Goal: Task Accomplishment & Management: Complete application form

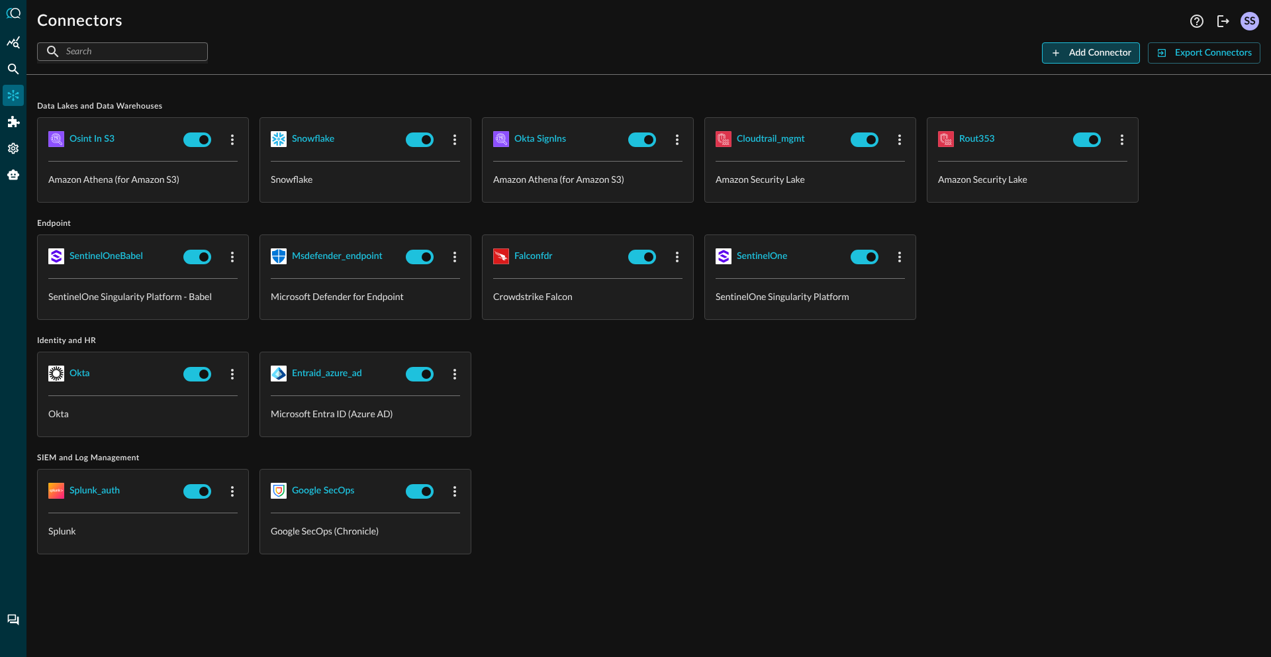
click at [1107, 52] on div "Add Connector" at bounding box center [1100, 53] width 62 height 17
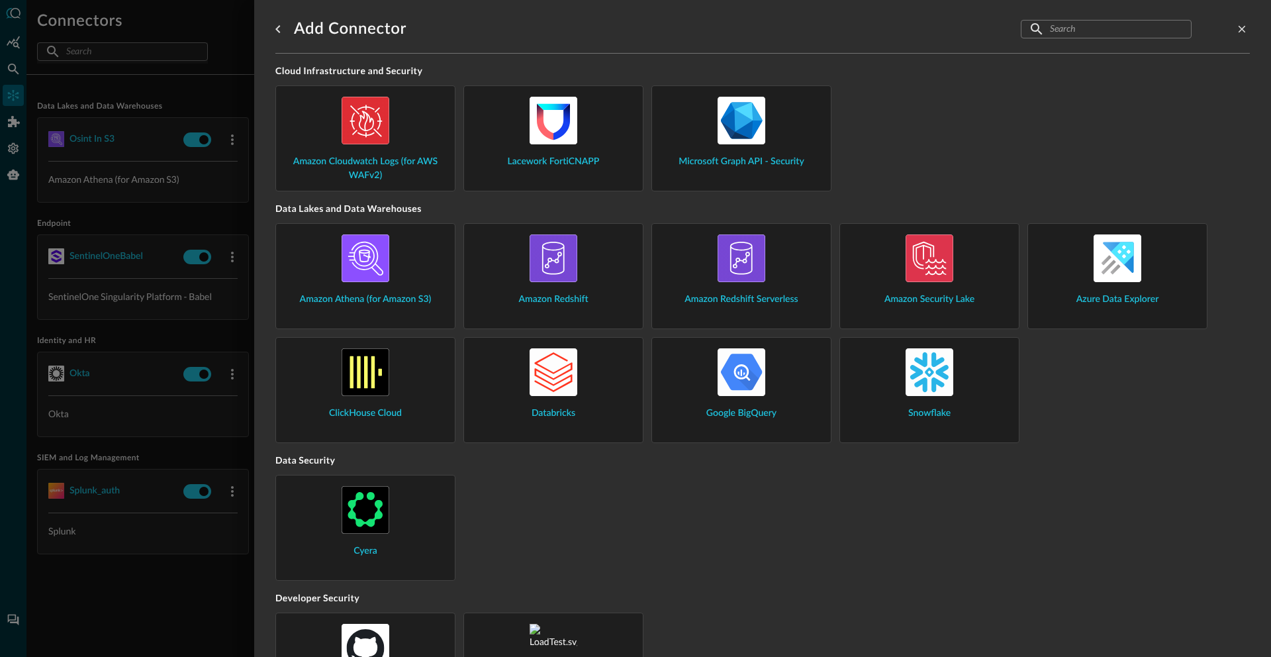
click at [225, 191] on div at bounding box center [635, 328] width 1271 height 657
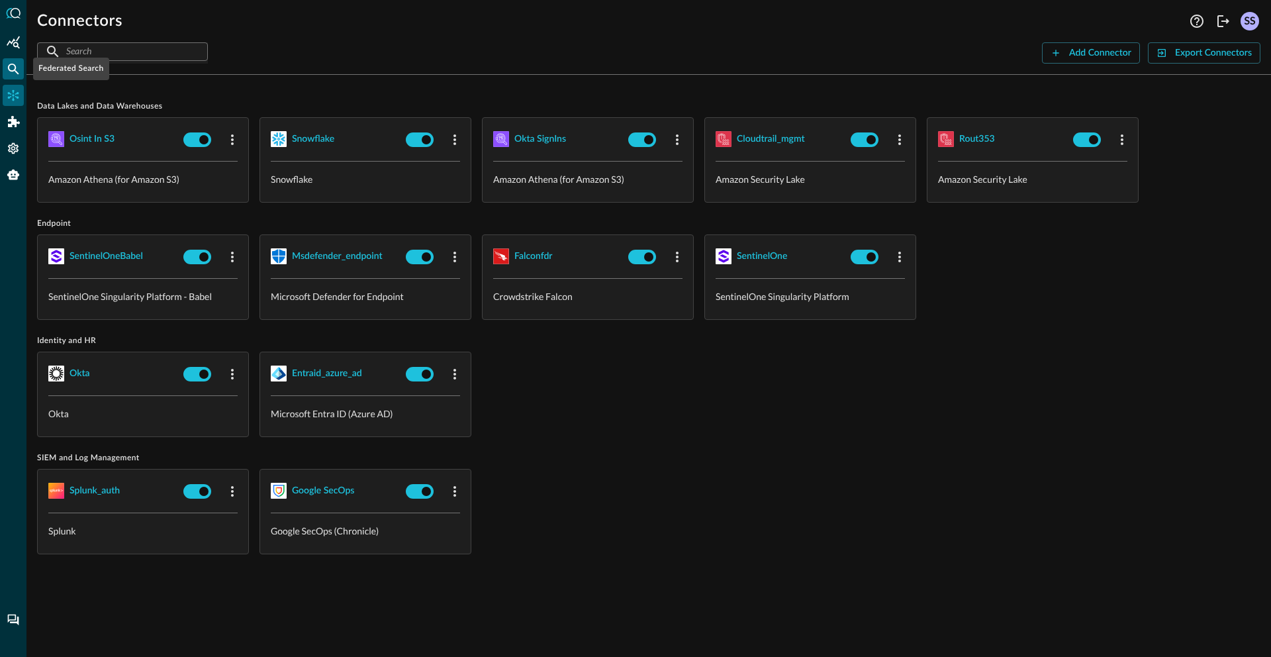
click at [16, 68] on icon "Federated Search" at bounding box center [13, 68] width 13 height 13
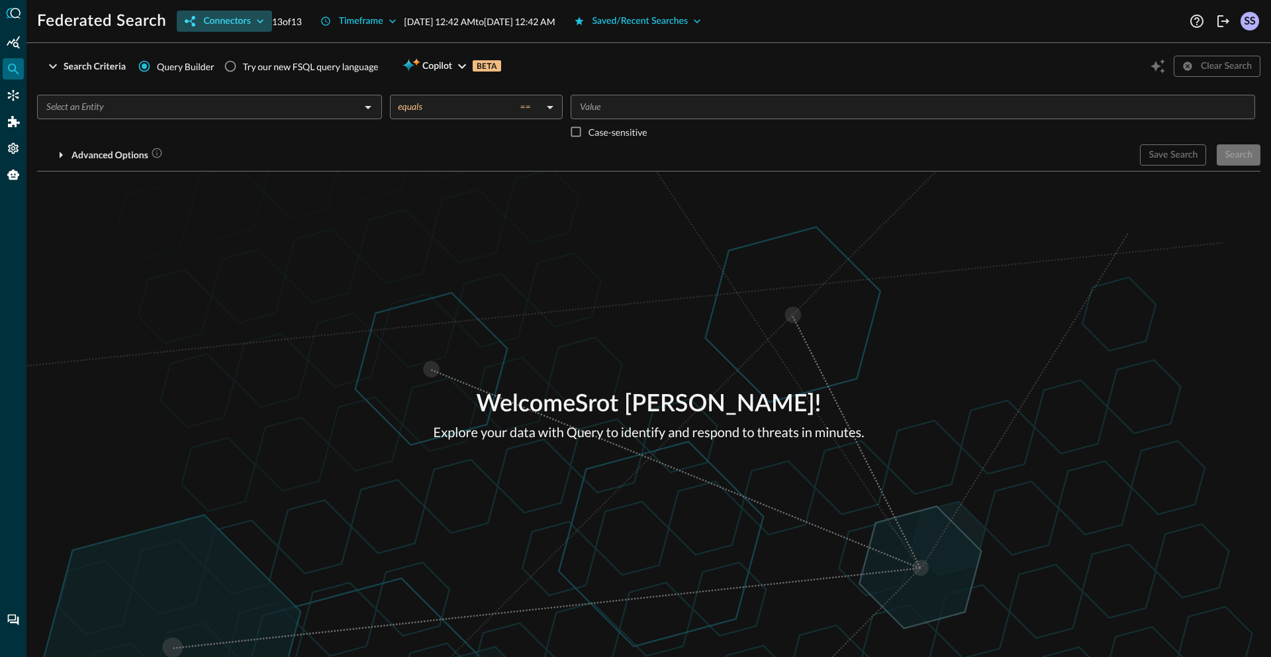
click at [236, 27] on div "Connectors" at bounding box center [226, 21] width 47 height 17
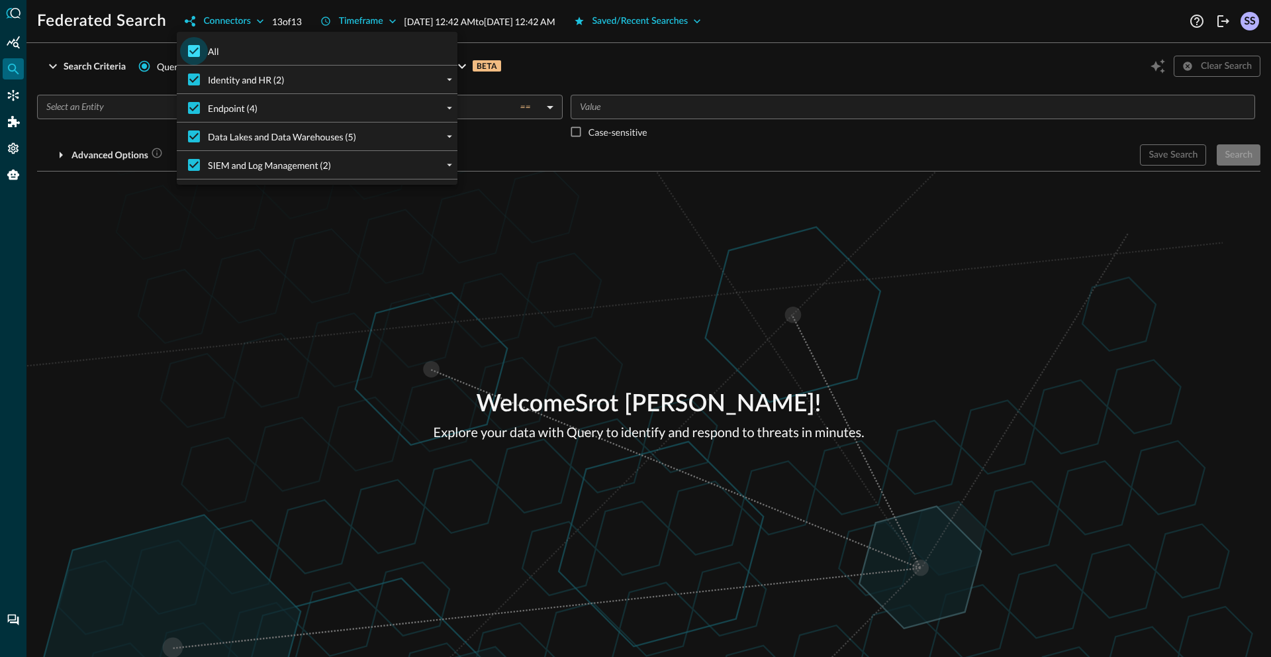
click at [205, 54] on input "All" at bounding box center [194, 51] width 28 height 28
checkbox input "false"
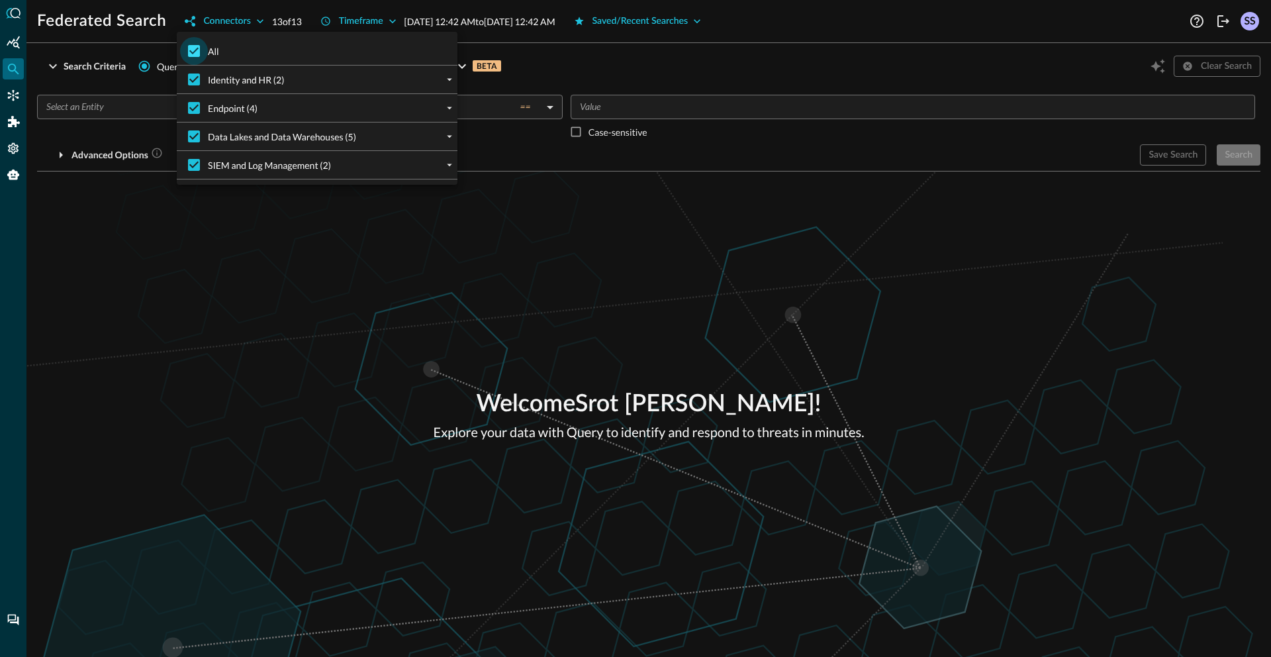
checkbox input "false"
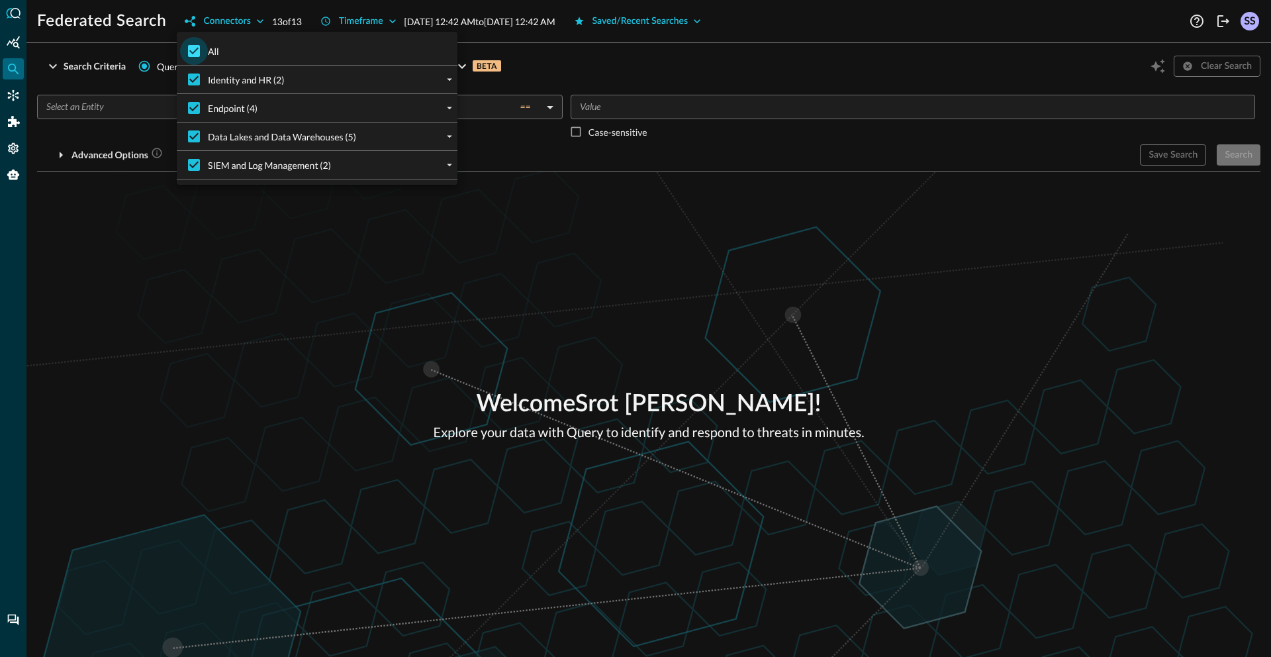
checkbox input "false"
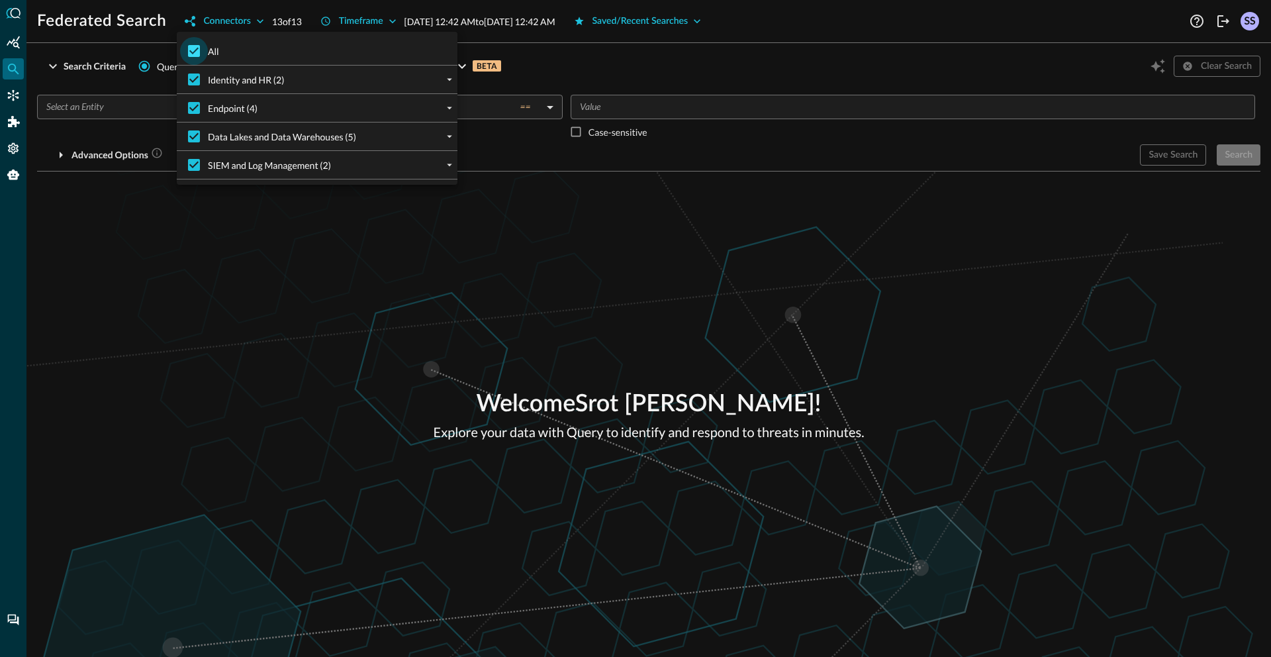
checkbox input "false"
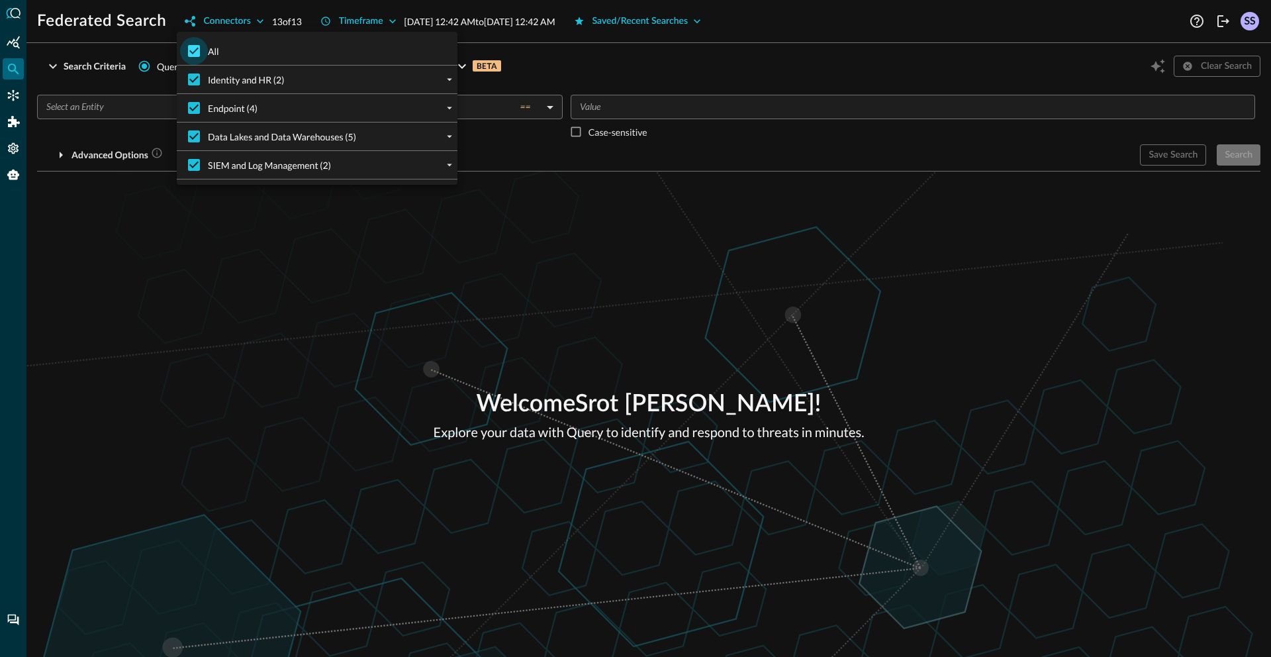
checkbox input "false"
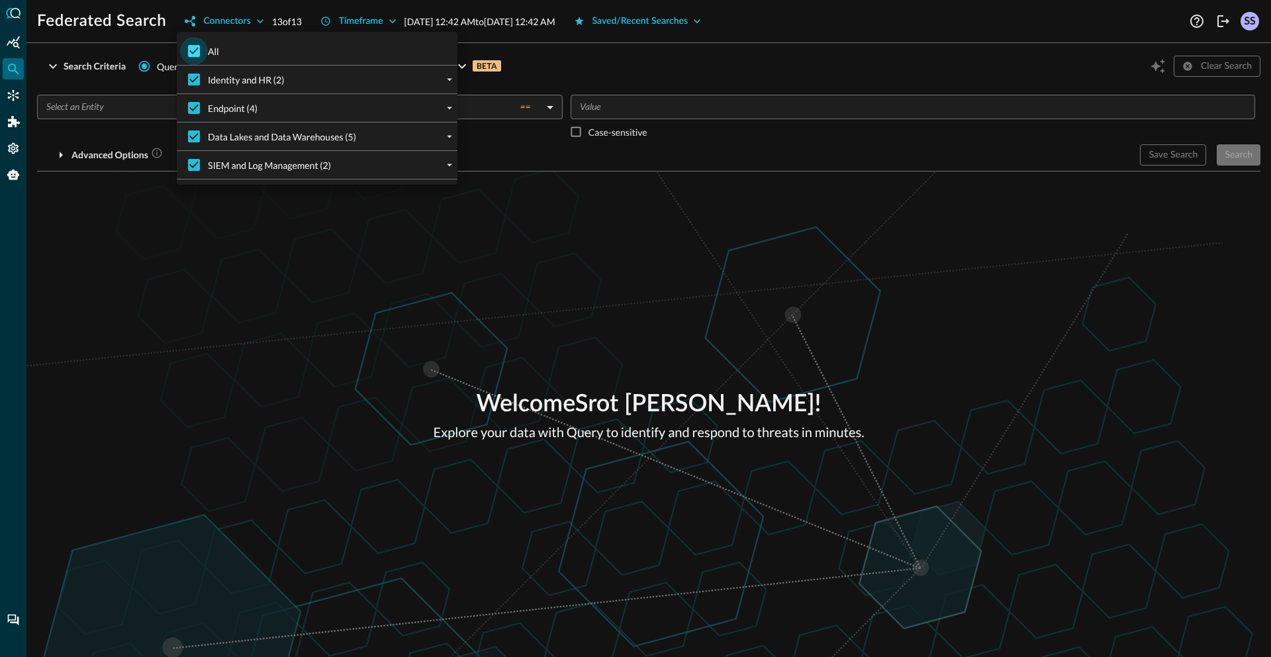
checkbox input "false"
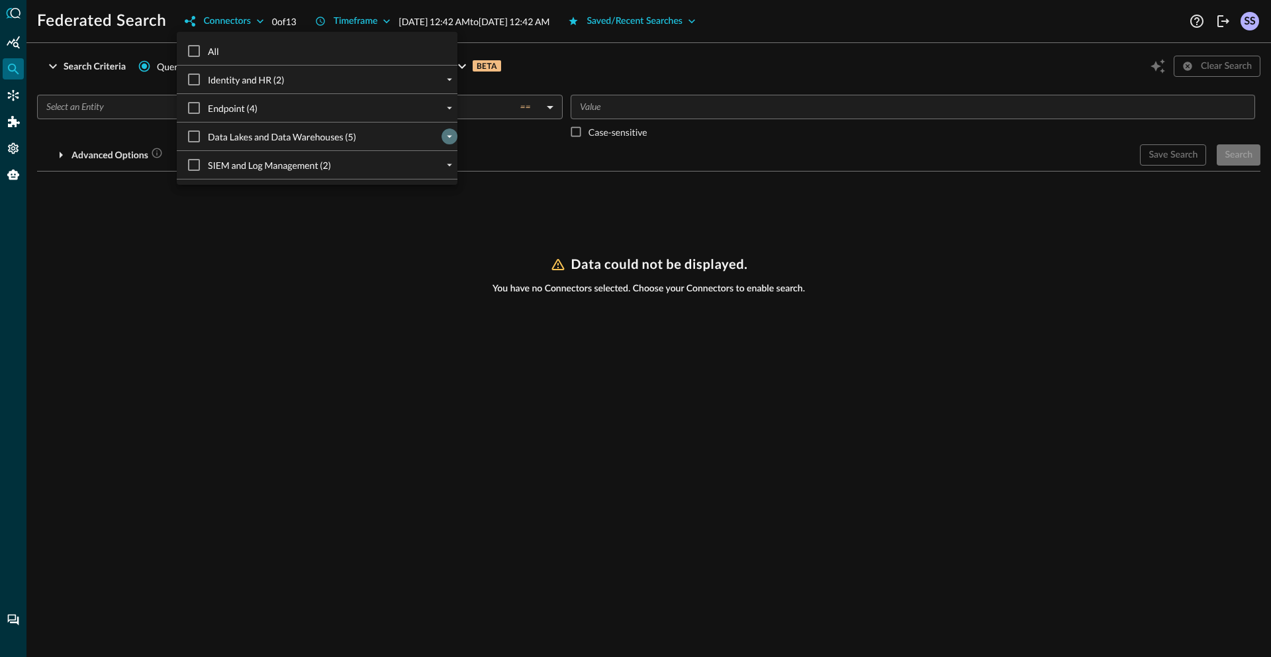
click at [444, 139] on icon "expand" at bounding box center [450, 136] width 12 height 12
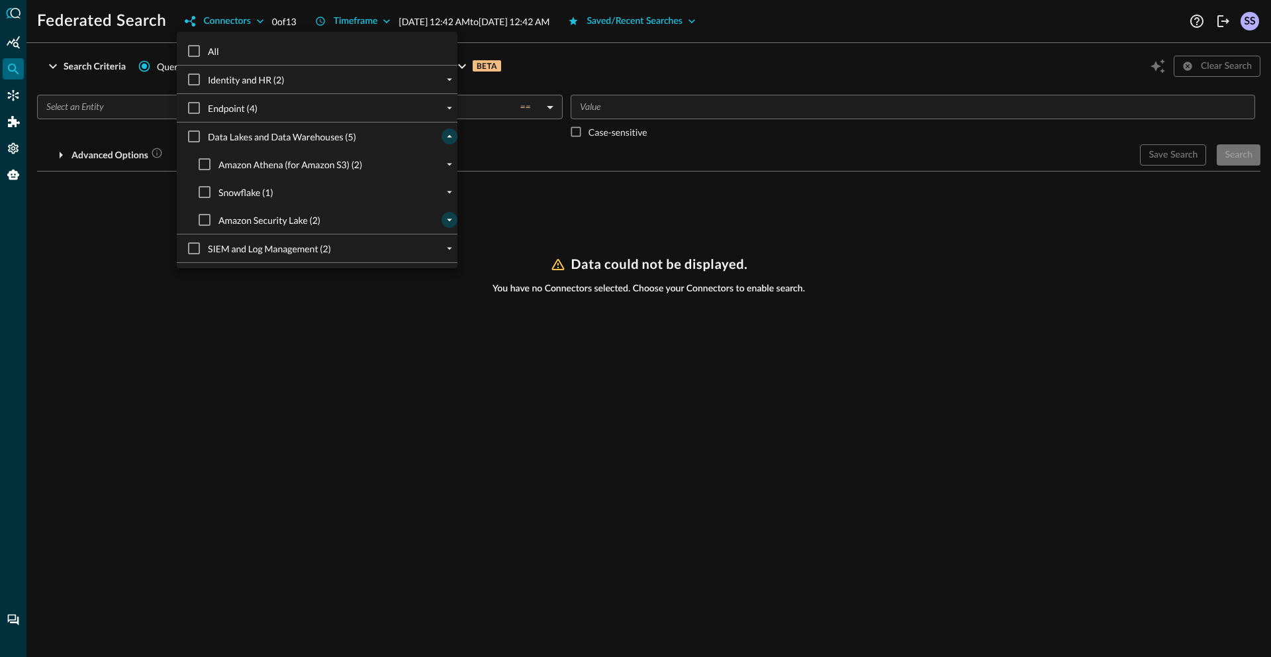
click at [444, 219] on icon "expand" at bounding box center [450, 220] width 12 height 12
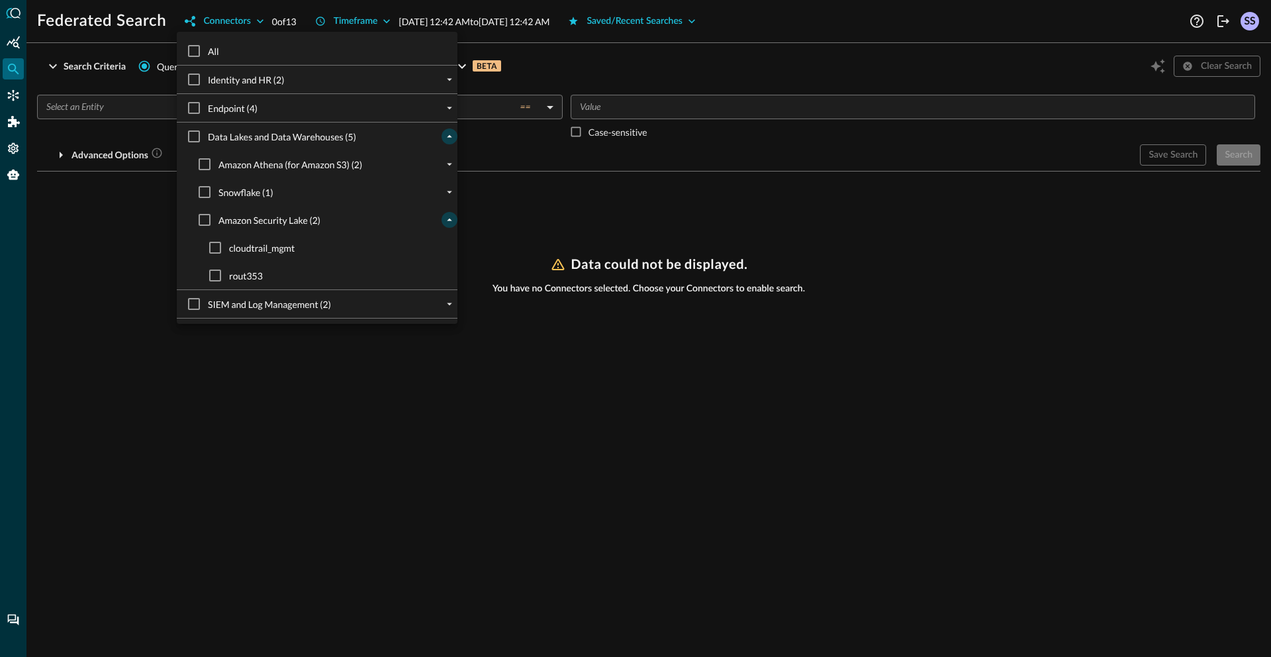
click at [287, 249] on span "cloudtrail_mgmt" at bounding box center [262, 248] width 66 height 14
click at [229, 249] on input "cloudtrail_mgmt" at bounding box center [215, 248] width 28 height 28
checkbox input "true"
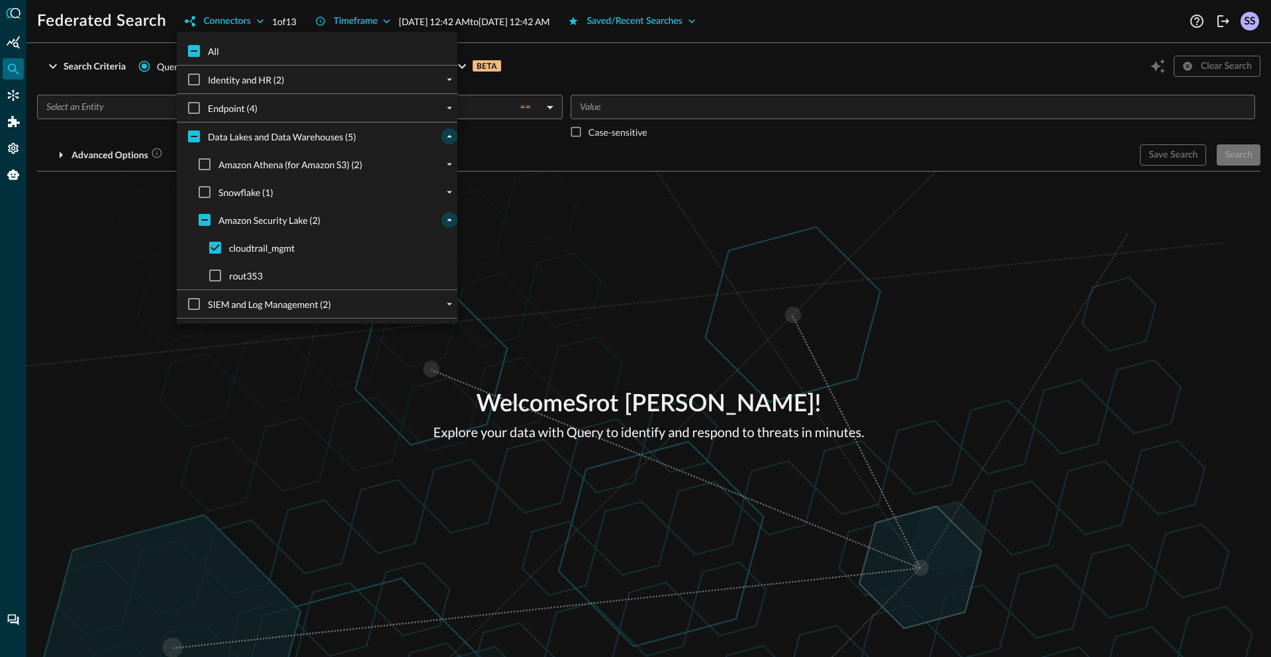
click at [638, 222] on div at bounding box center [635, 328] width 1271 height 657
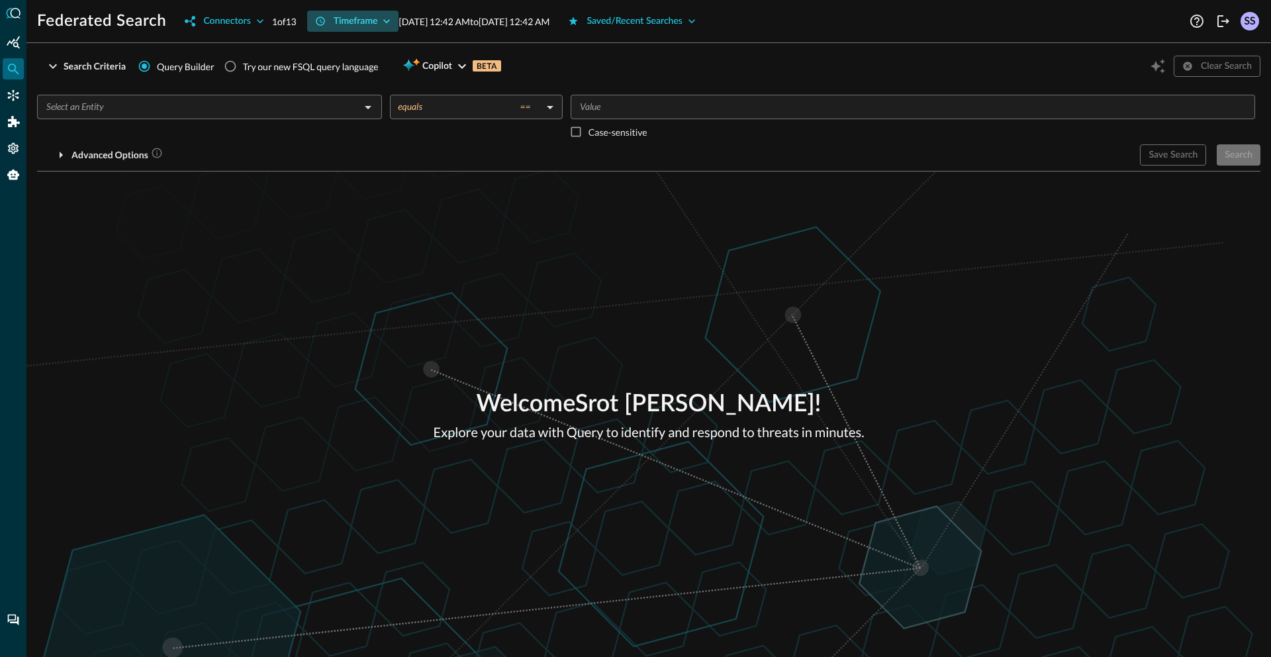
click at [366, 21] on div "Timeframe" at bounding box center [356, 21] width 44 height 17
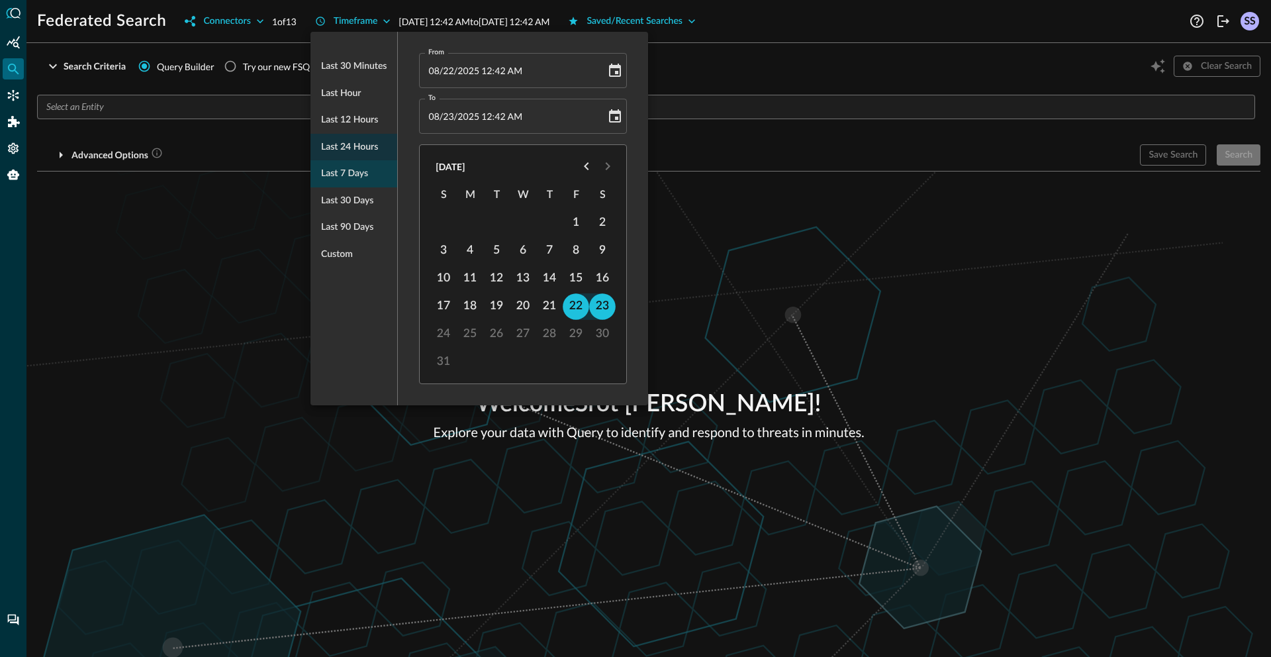
click at [348, 170] on span "Last 7 days" at bounding box center [344, 173] width 47 height 17
type input "08/16/2025 12:42 AM"
click at [765, 215] on div at bounding box center [635, 328] width 1271 height 657
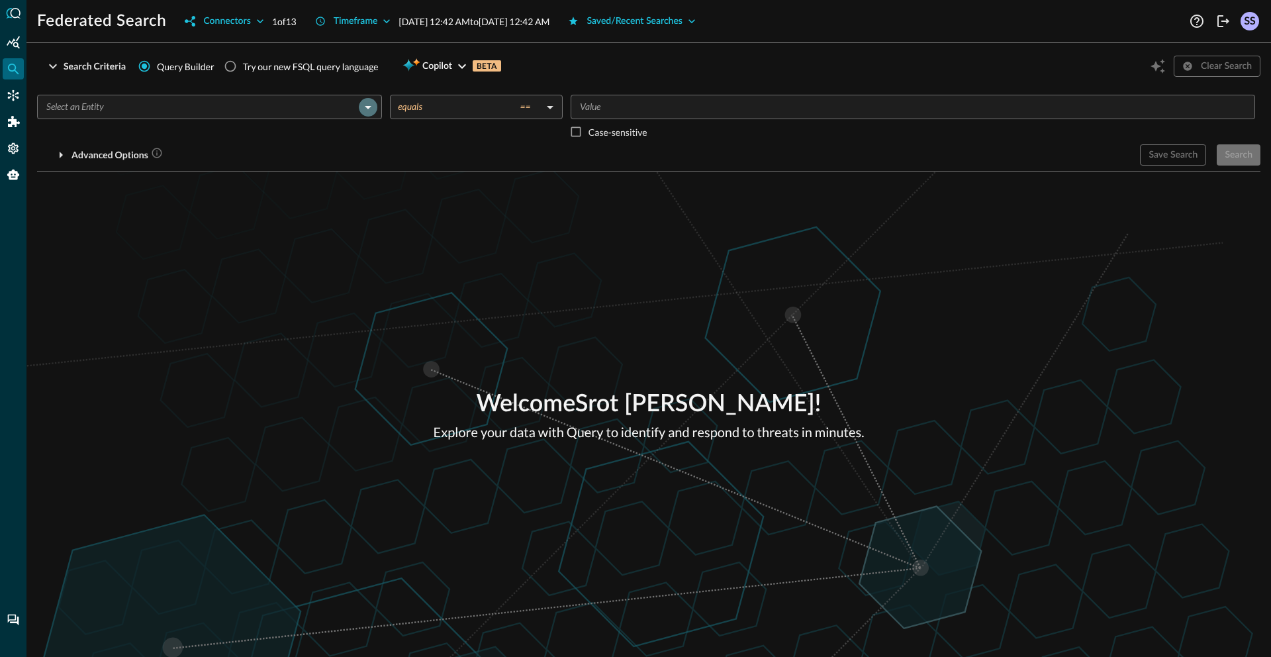
click at [373, 108] on icon "Open" at bounding box center [368, 107] width 16 height 16
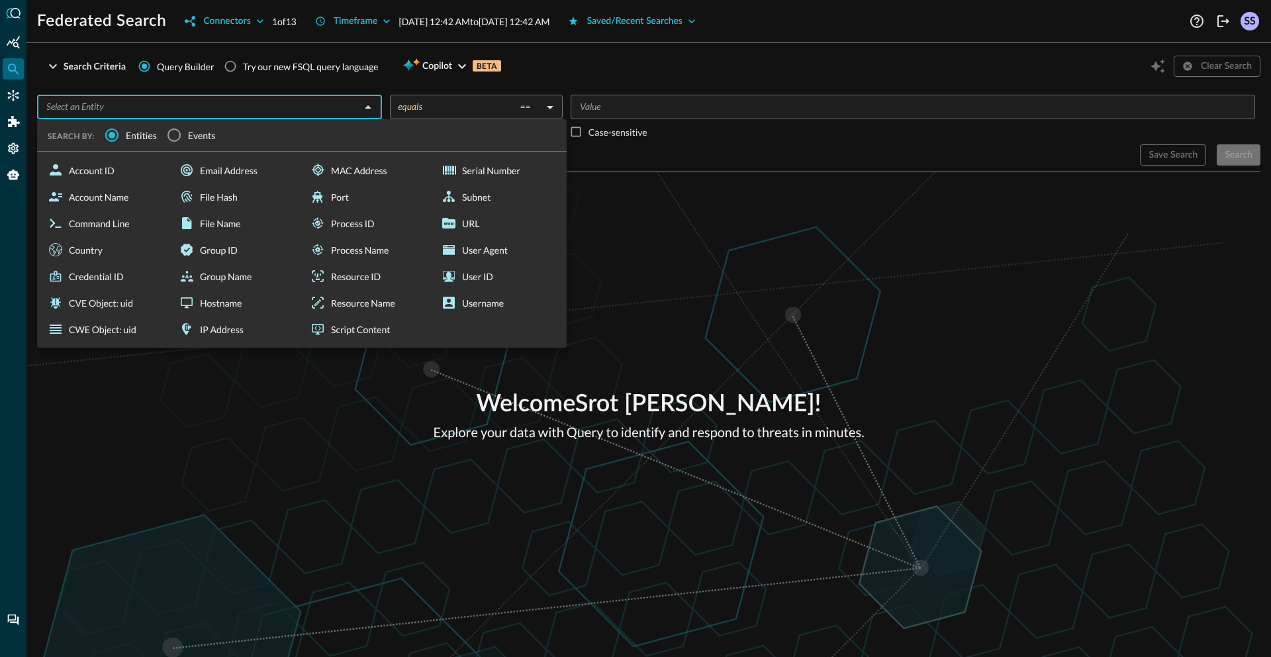
click at [193, 142] on label "Events" at bounding box center [188, 135] width 56 height 28
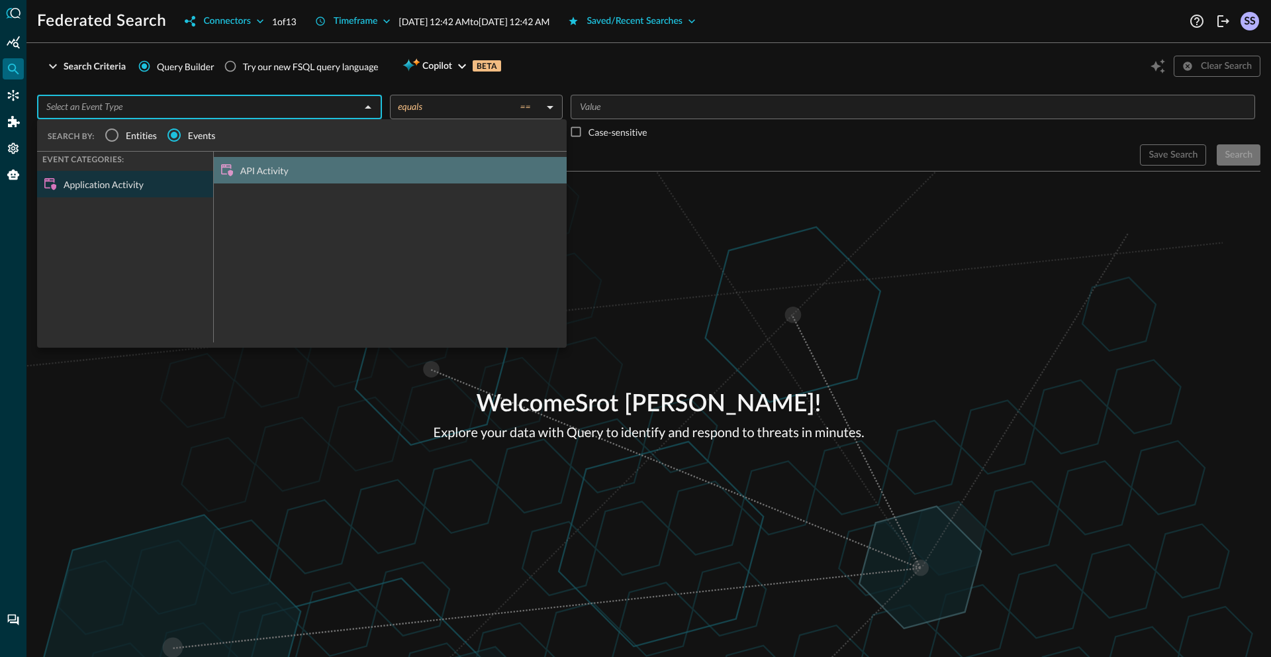
click at [253, 169] on div "API Activity" at bounding box center [390, 170] width 353 height 26
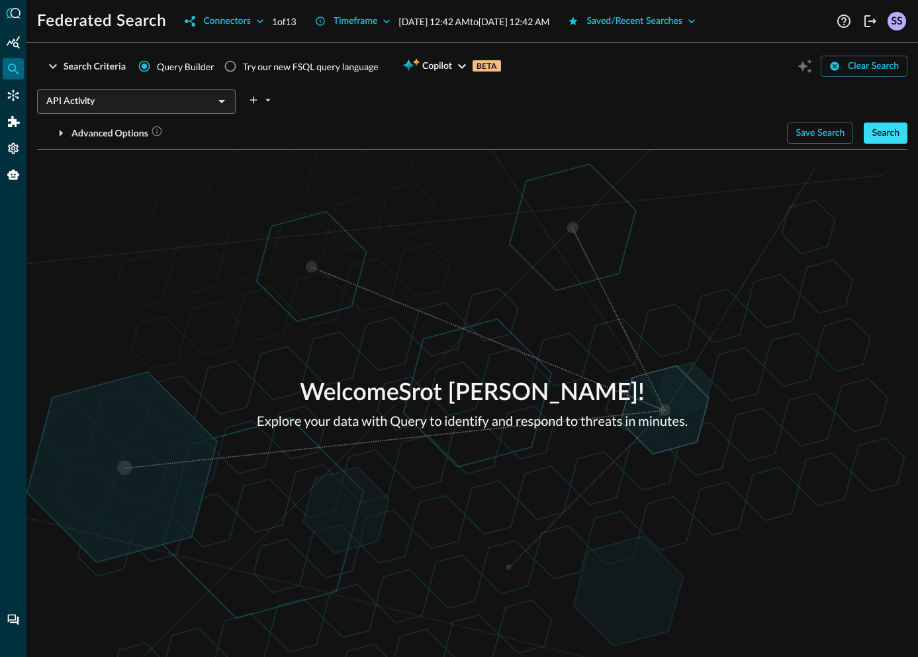
click at [880, 132] on div "Search" at bounding box center [886, 133] width 28 height 17
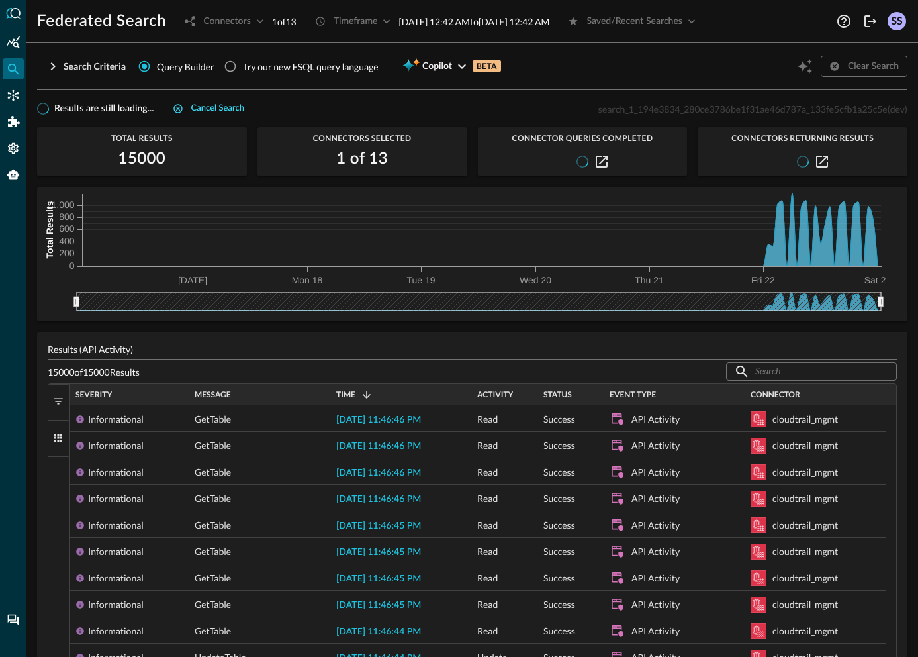
click at [205, 111] on div "Cancel search" at bounding box center [217, 108] width 53 height 15
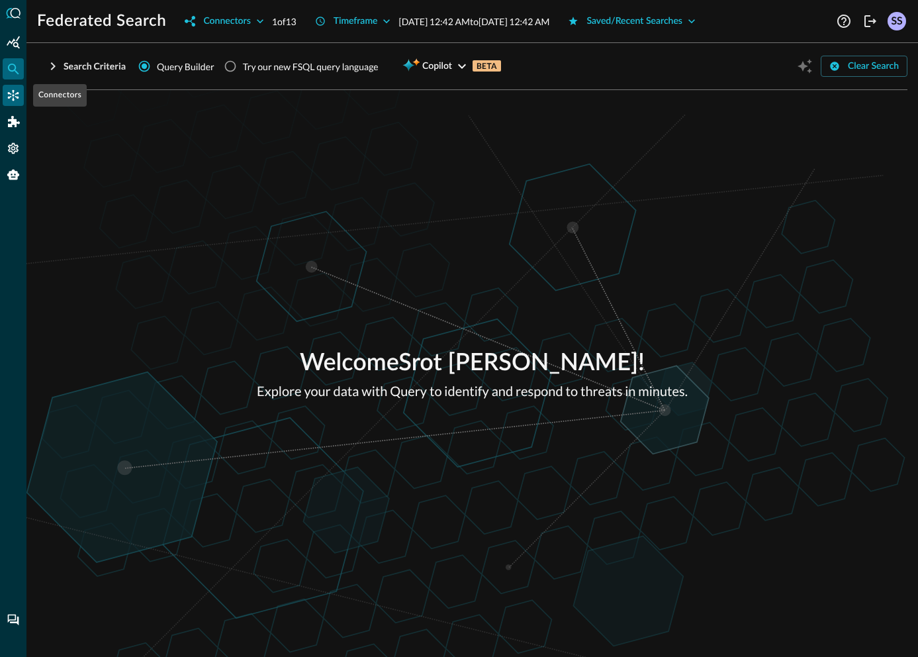
click at [7, 97] on icon "Connectors" at bounding box center [13, 95] width 13 height 13
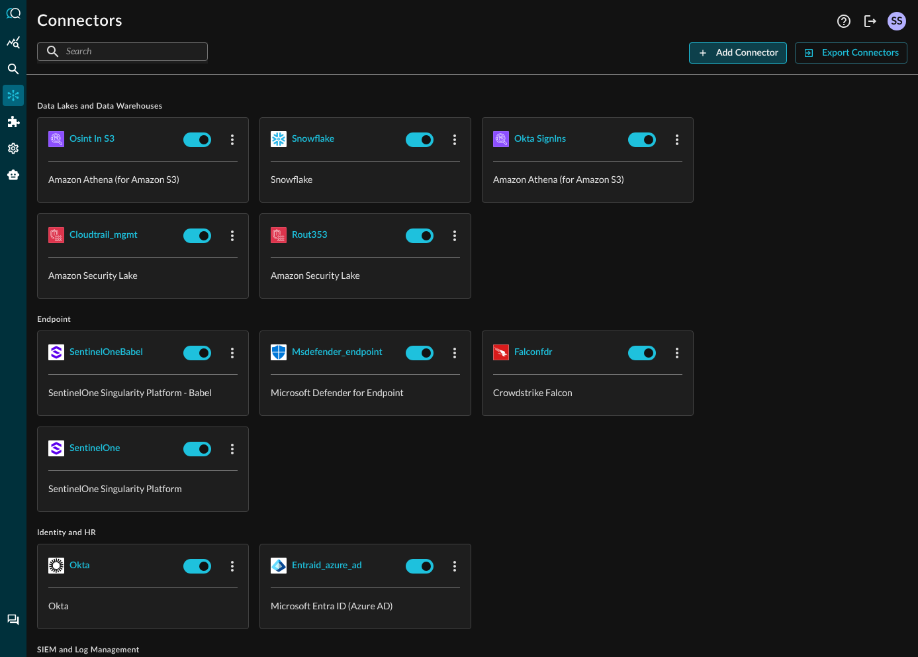
click at [722, 61] on div "Add Connector" at bounding box center [747, 53] width 62 height 17
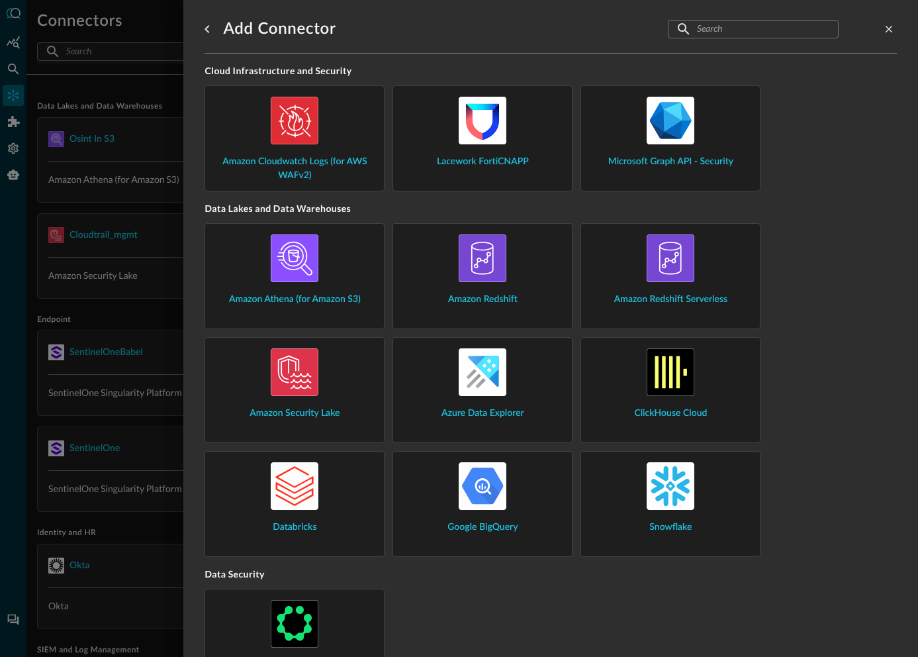
click at [327, 349] on div "Amazon Security Lake" at bounding box center [295, 384] width 158 height 72
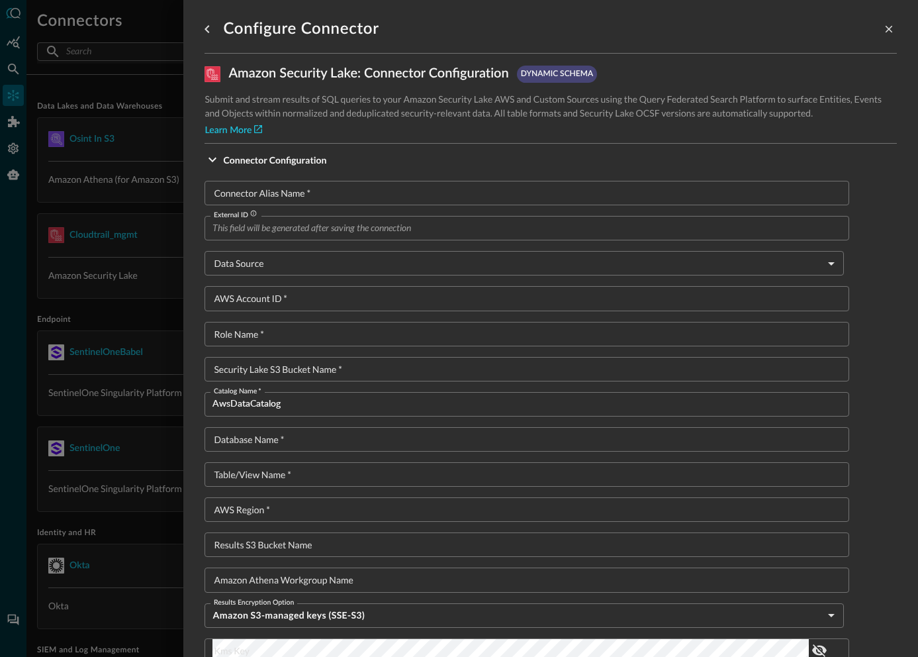
click at [278, 195] on input "Connector Alias Name   *" at bounding box center [530, 193] width 637 height 24
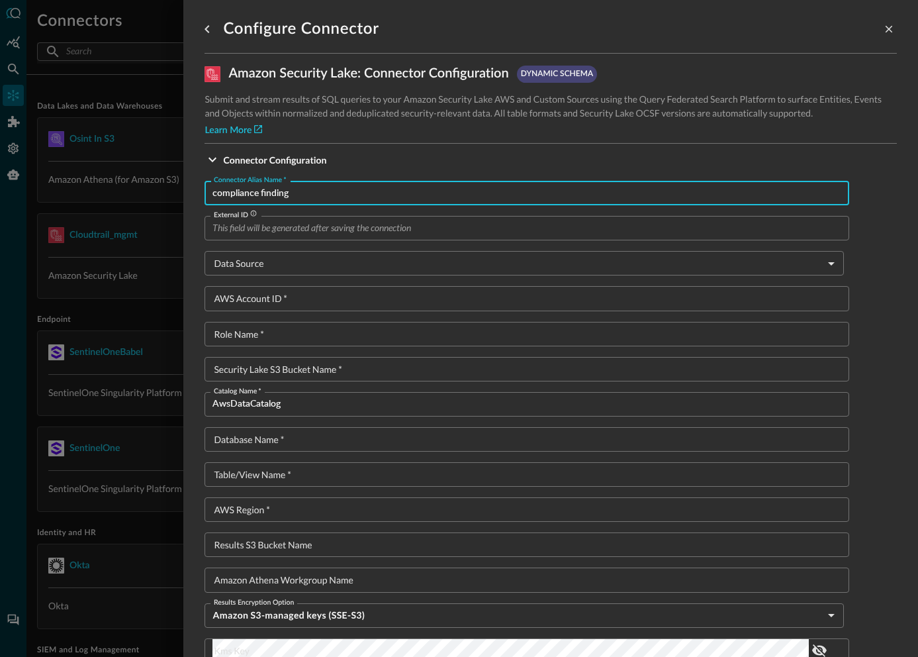
type input "compliance finding"
click at [256, 269] on body "Connectors Help Logout SS ​ ​ Add Connector Export Connectors Data Lakes and Da…" at bounding box center [459, 328] width 918 height 657
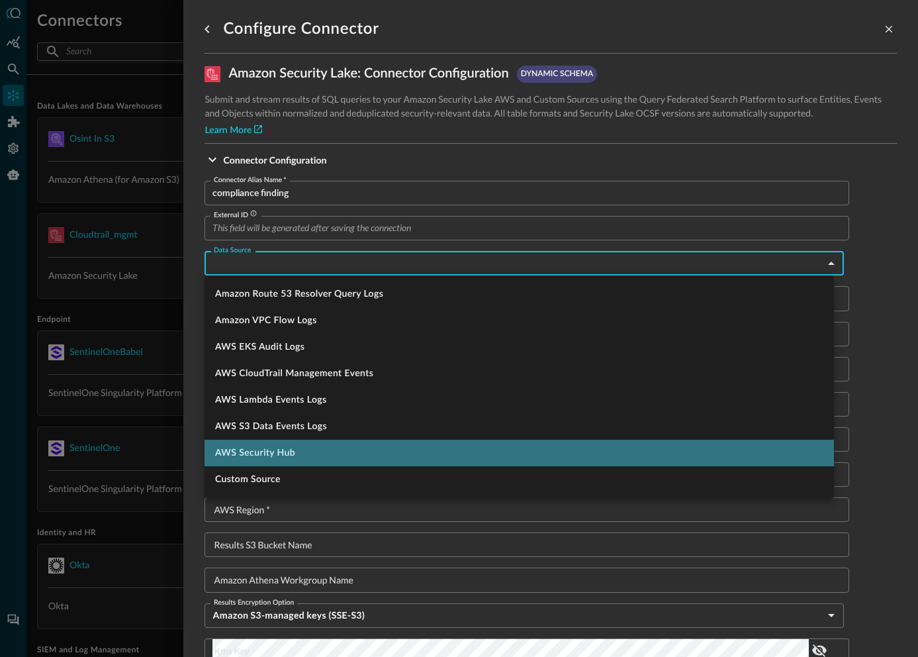
click at [267, 454] on li "AWS Security Hub" at bounding box center [520, 453] width 630 height 26
type input "SecurityHub"
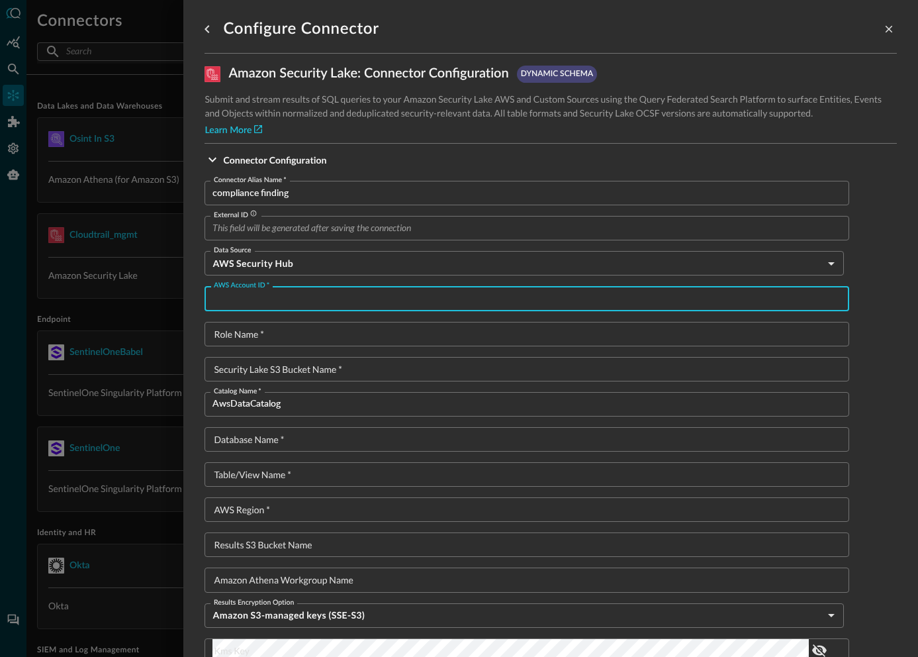
click at [254, 297] on input "AWS Account ID   *" at bounding box center [530, 298] width 637 height 24
paste input "781078561176"
type input "781078561176"
type textarea "{ "Version": "2012-10-17", "Statement": [ { "Sid": "athenaPermissions", "Effect…"
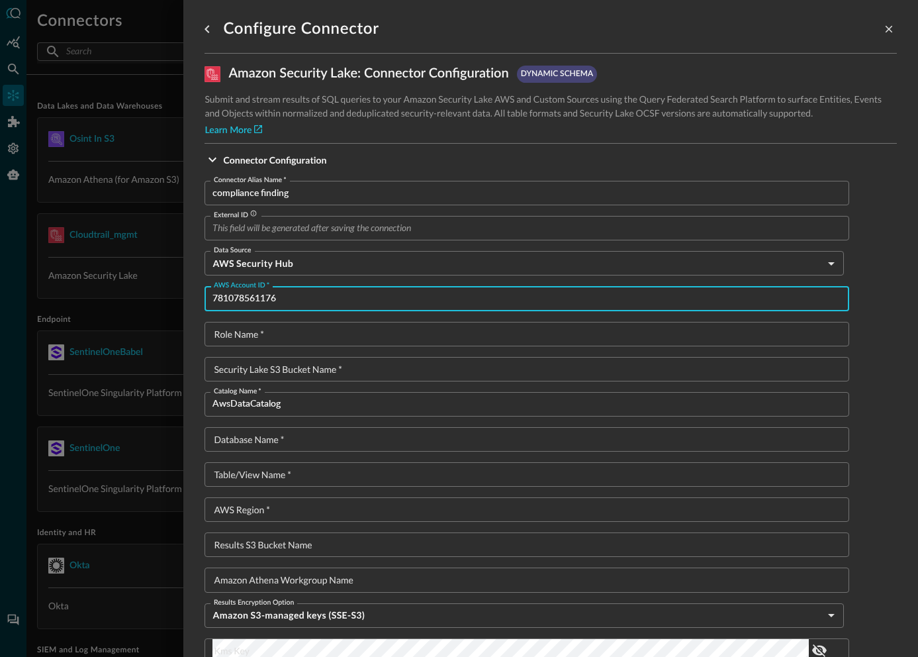
type input "781078561176"
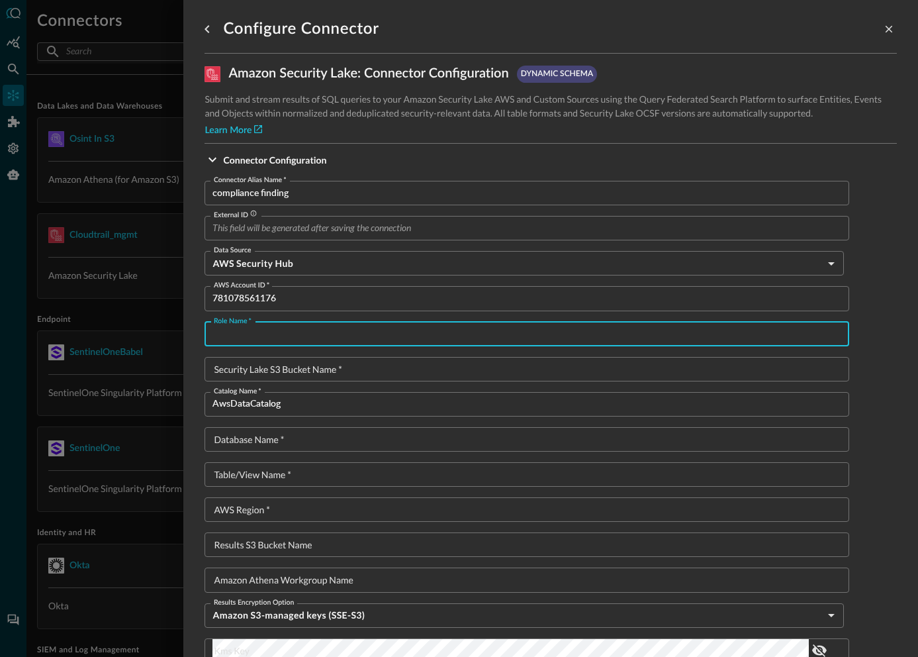
click at [287, 328] on input "Role Name   *" at bounding box center [530, 334] width 637 height 24
paste input "SecLakeCrossAccountDE1Role"
type input "SecLakeCrossAccountDE1Role"
click at [267, 376] on input "Security Lake S3 Bucket Name   *" at bounding box center [530, 369] width 637 height 24
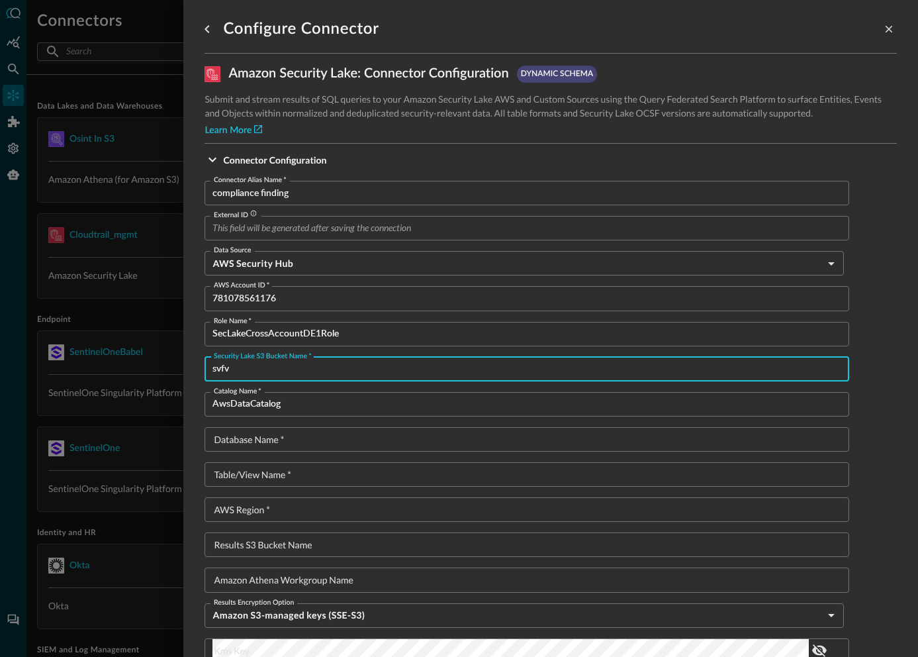
type input "svfv"
click at [263, 436] on input "Database Name   *" at bounding box center [530, 439] width 637 height 24
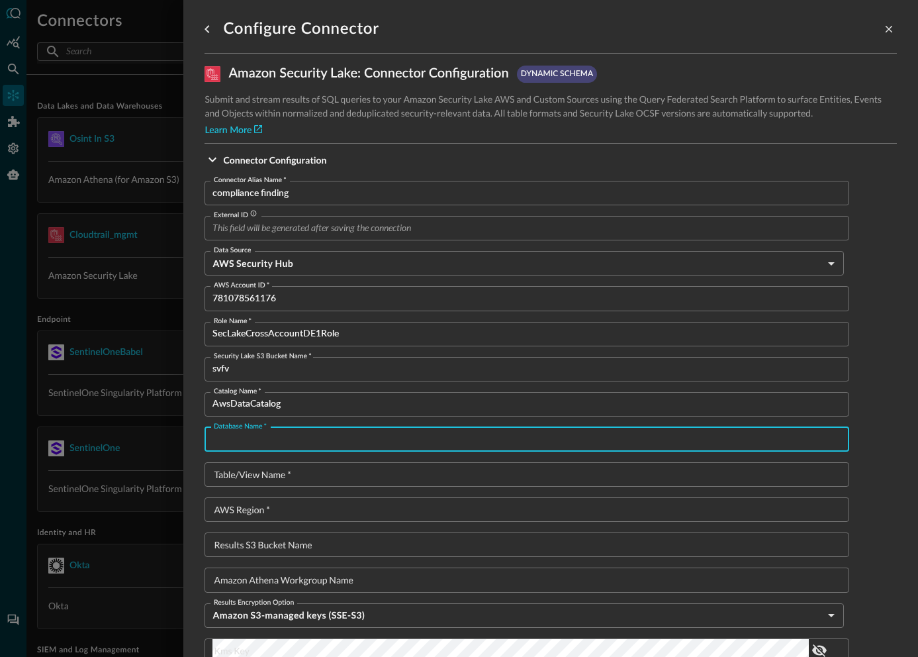
paste input "amazon_security_lake_glue_db_us_east_2"
type input "amazon_security_lake_glue_db_us_east_2"
click at [348, 475] on input "Table/View Name   *" at bounding box center [530, 474] width 637 height 24
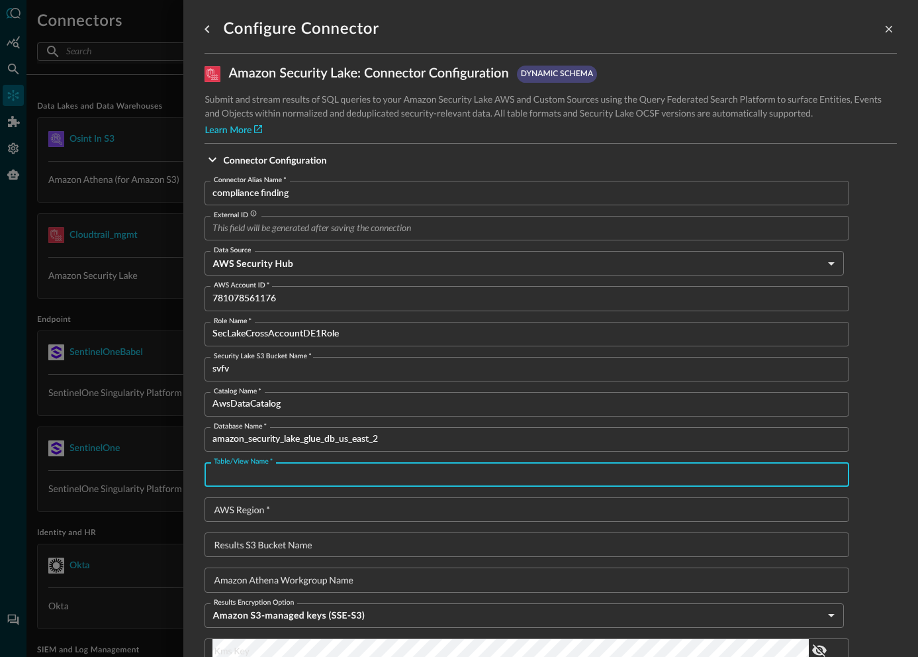
paste input "amazon_security_lake_table_us_east_2_sh_findings_2_0"
type input "amazon_security_lake_table_us_east_2_sh_findings_2_0"
click at [240, 514] on input "AWS Region   *" at bounding box center [530, 509] width 637 height 24
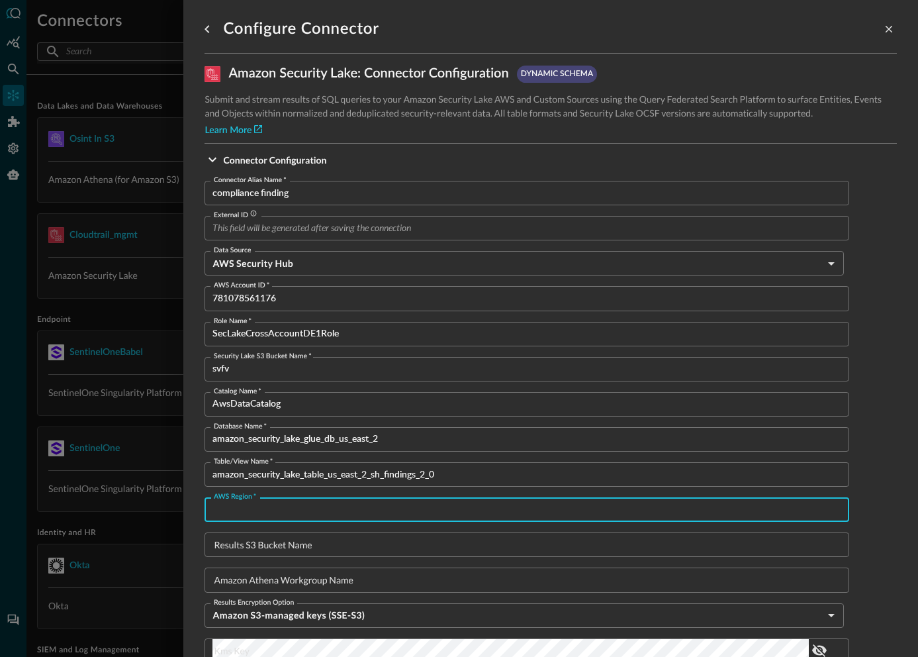
paste input "us-east-2"
type input "us-east-2"
click at [261, 543] on input "Results S3 Bucket Name" at bounding box center [530, 544] width 637 height 24
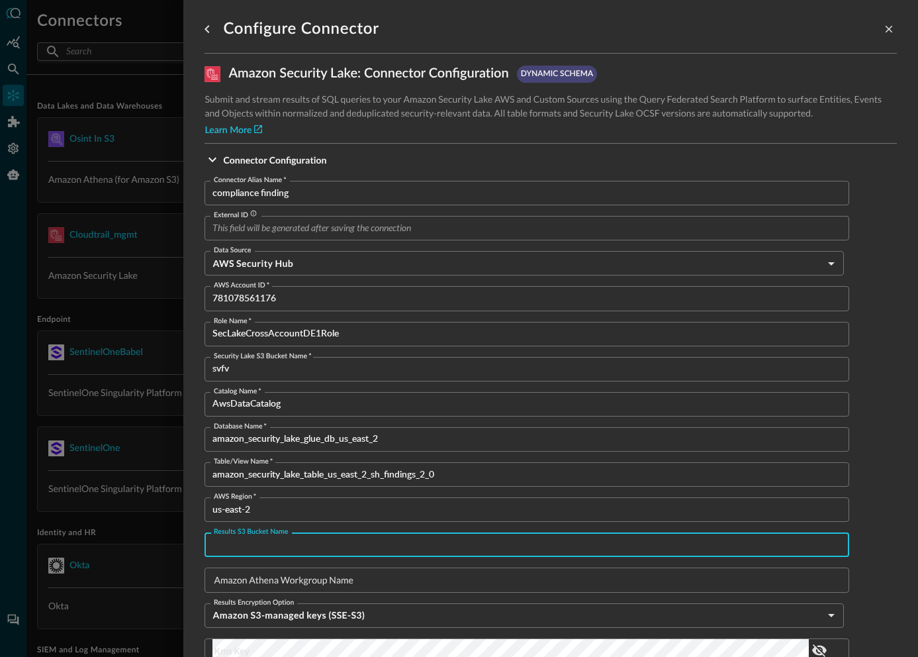
paste input "query-se-seclake-admin-athena-results-us-east-2"
type input "query-se-seclake-admin-athena-results-us-east-2"
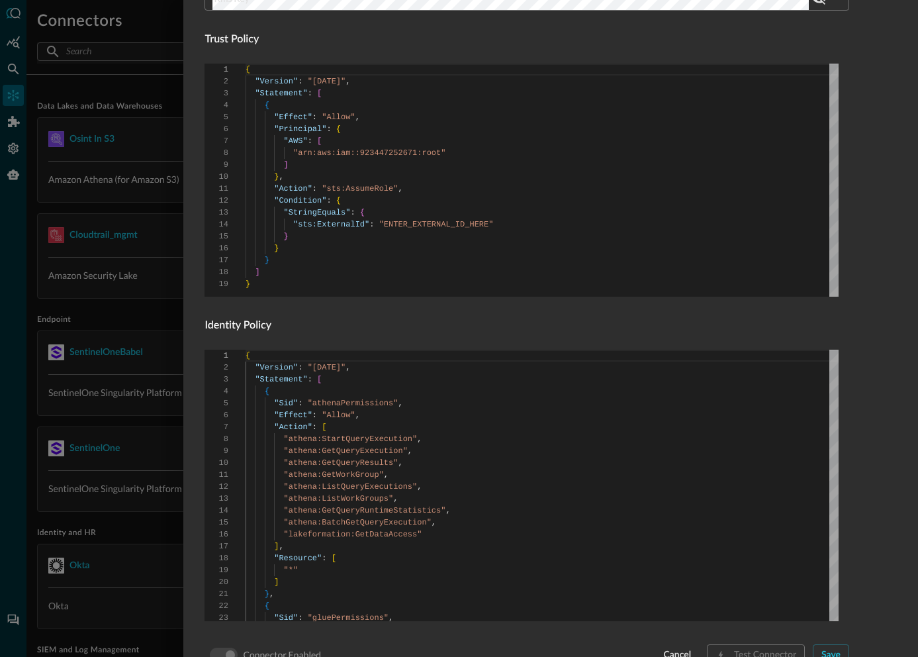
scroll to position [775, 0]
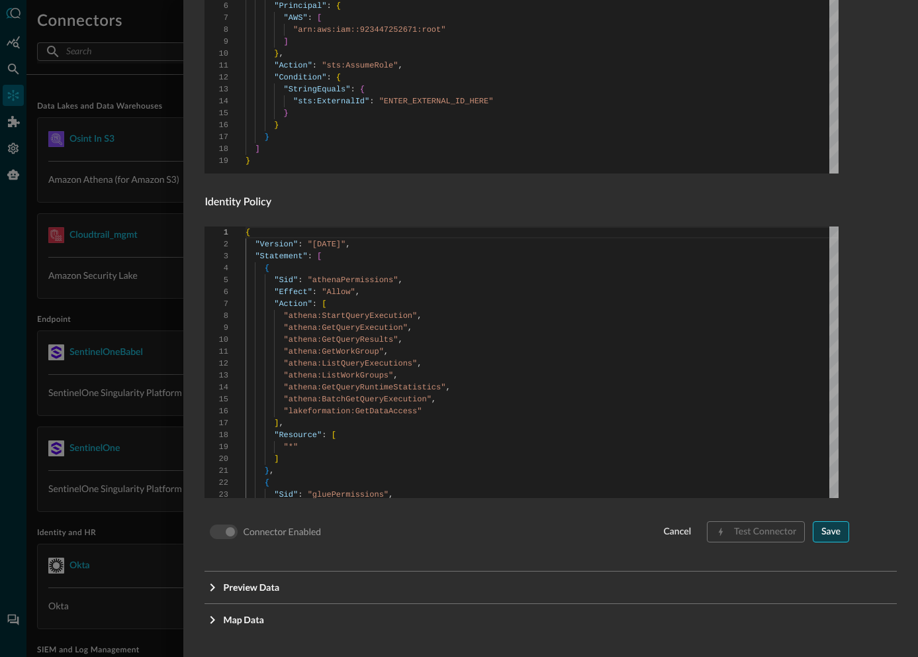
click at [821, 537] on div "Save" at bounding box center [830, 532] width 19 height 17
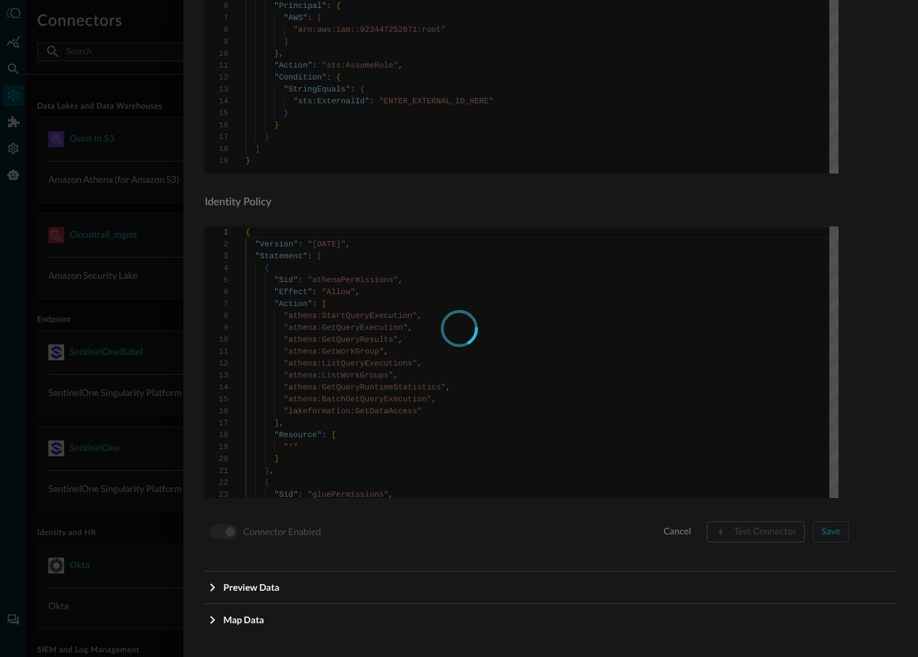
type input "0ed43842-75c4-40fa-ac6e-1e64f76e440d"
type textarea "{ "Version": "2012-10-17", "Statement": [ { "Effect": "Allow", "Principal": { "…"
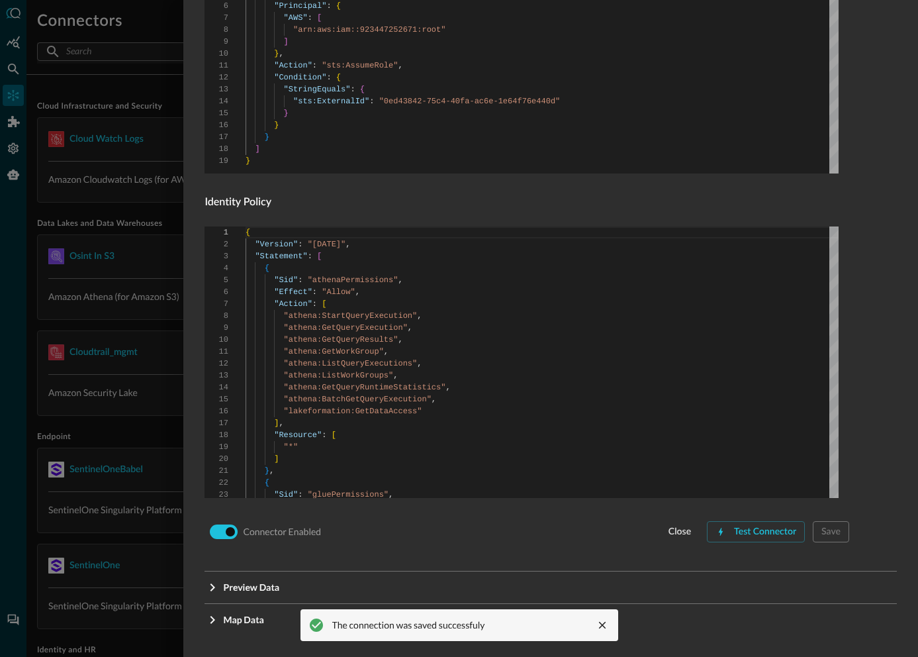
scroll to position [0, 0]
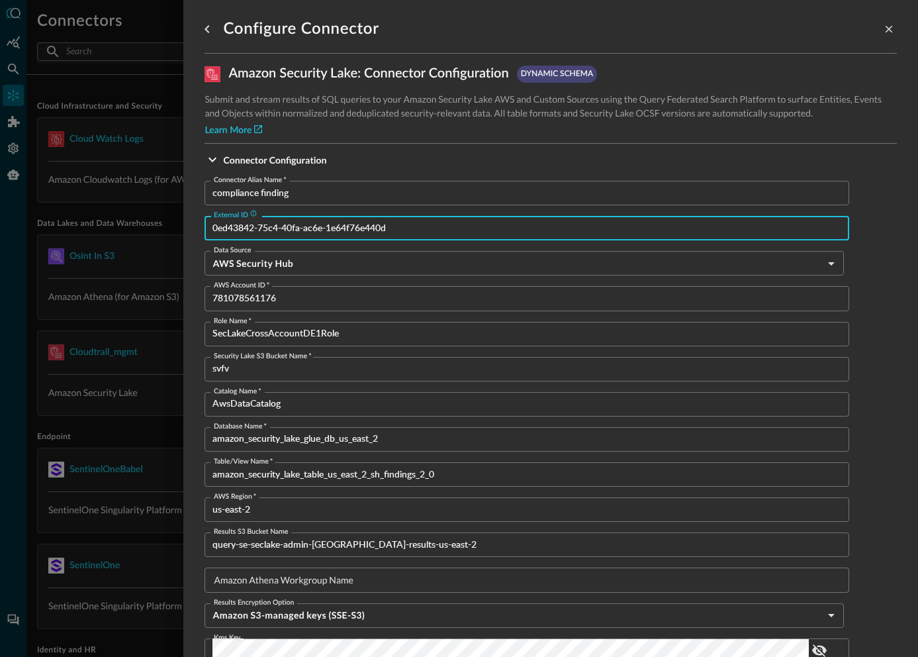
click at [320, 230] on input "0ed43842-75c4-40fa-ac6e-1e64f76e440d" at bounding box center [530, 228] width 637 height 24
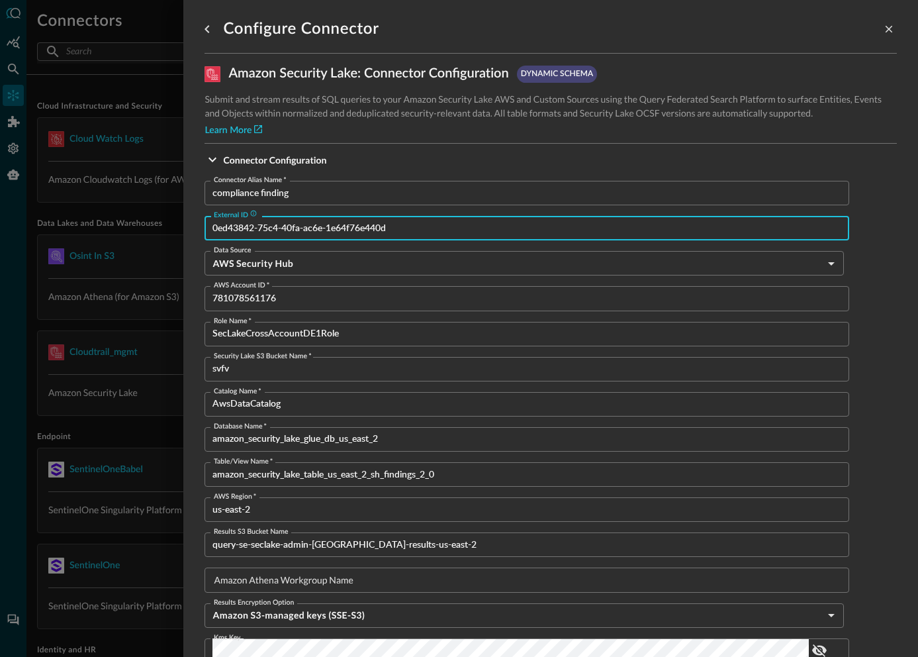
click at [320, 230] on input "0ed43842-75c4-40fa-ac6e-1e64f76e440d" at bounding box center [530, 228] width 637 height 24
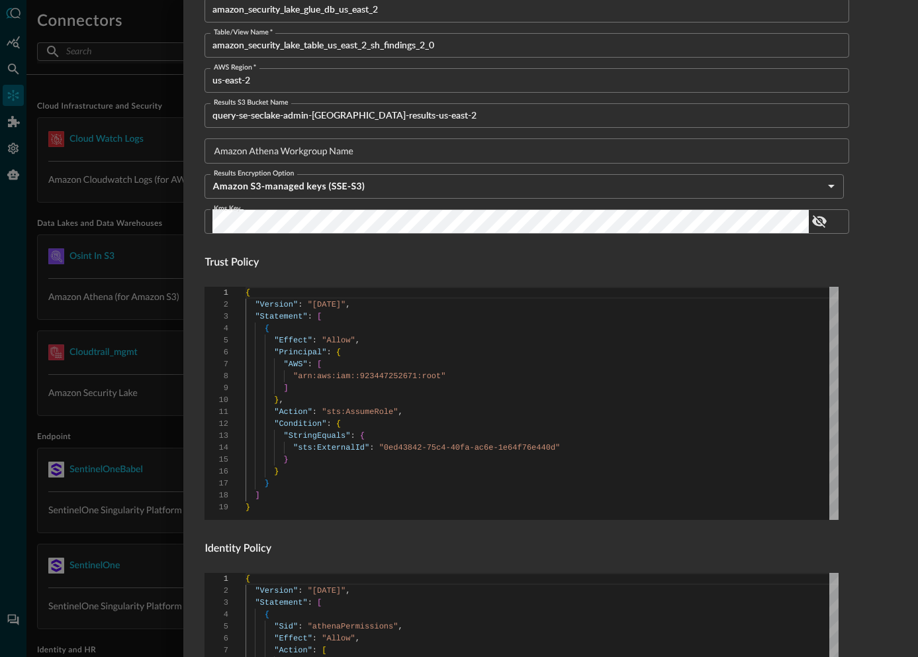
scroll to position [775, 0]
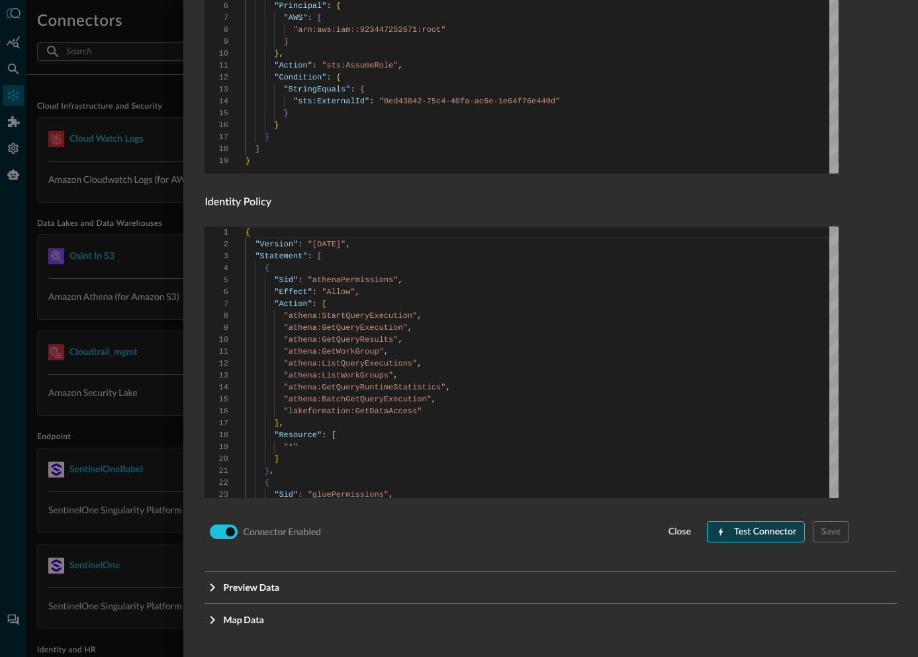
click at [770, 532] on div "Test Connector" at bounding box center [765, 532] width 62 height 17
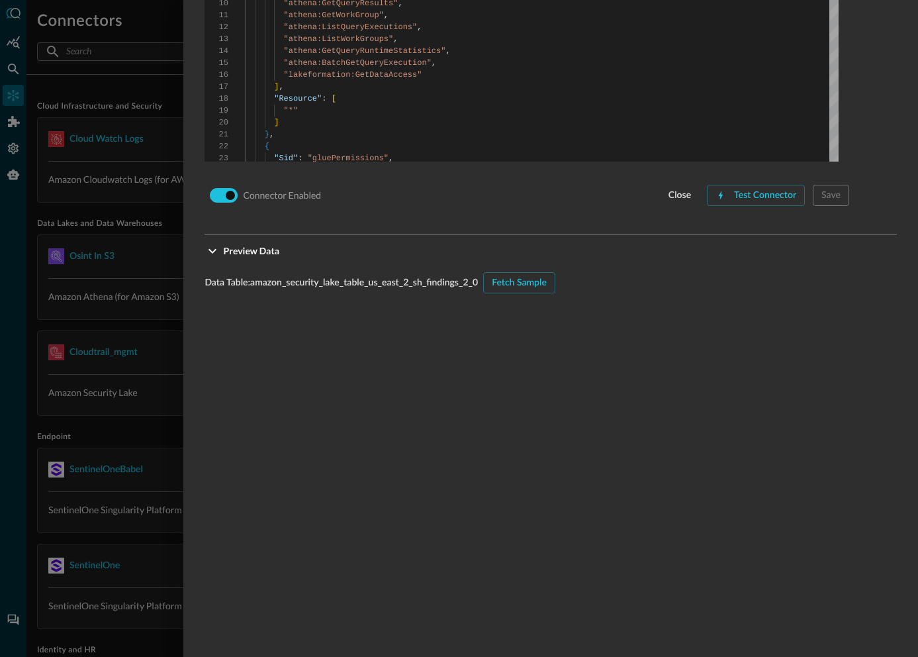
scroll to position [1186, 0]
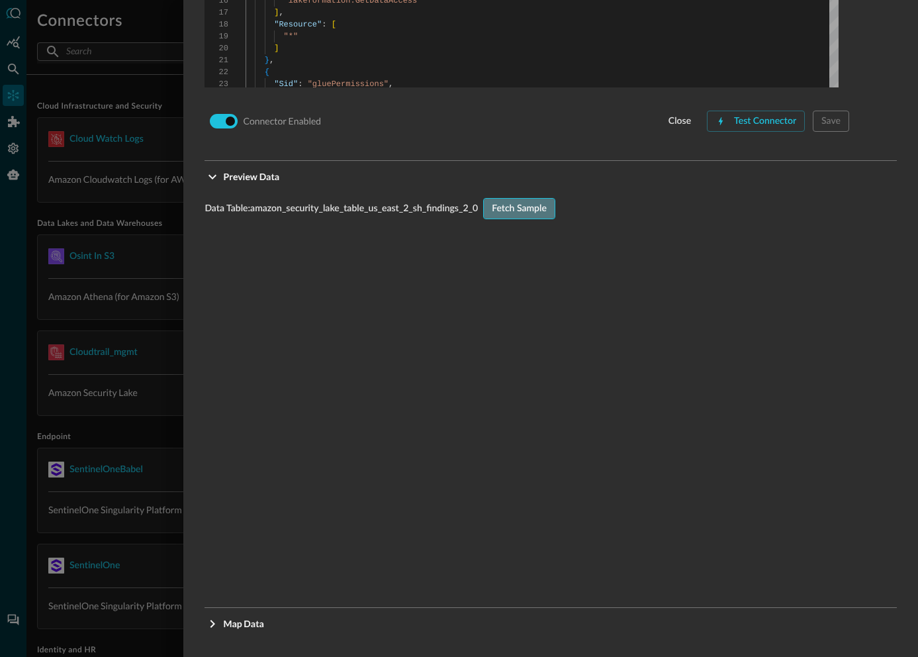
click at [526, 213] on div "Fetch Sample" at bounding box center [519, 209] width 55 height 17
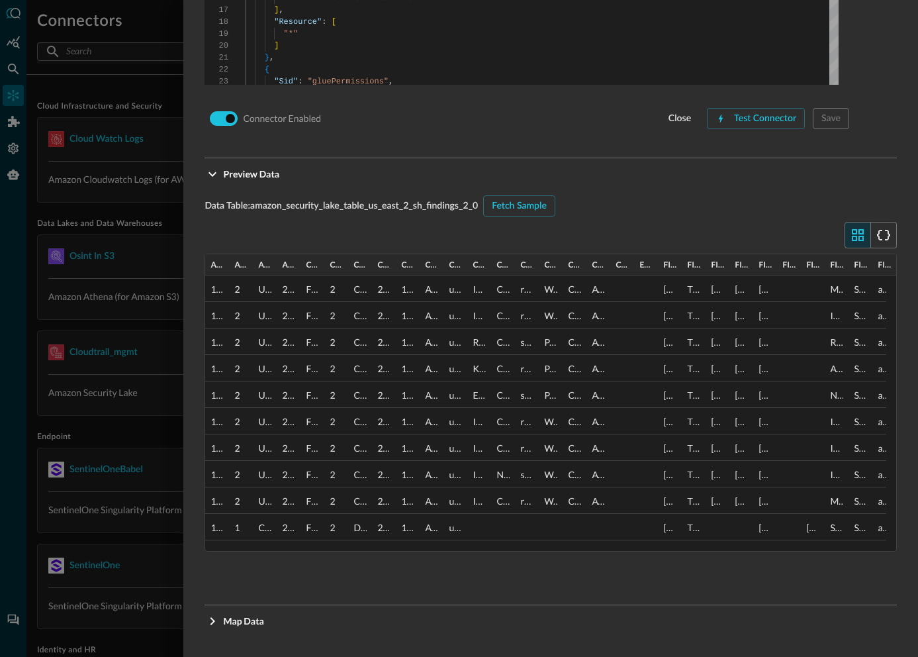
scroll to position [1190, 0]
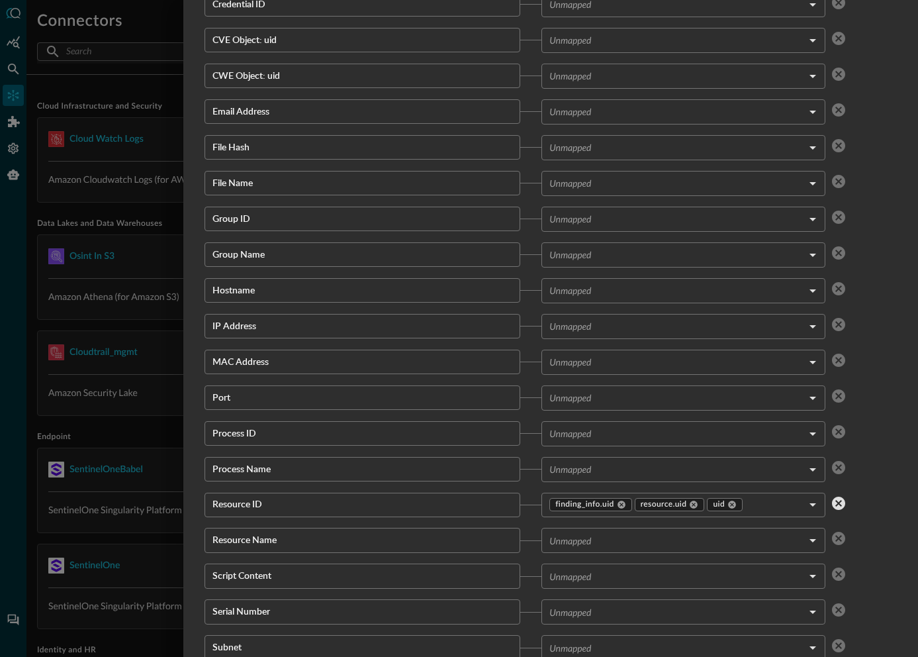
scroll to position [2244, 0]
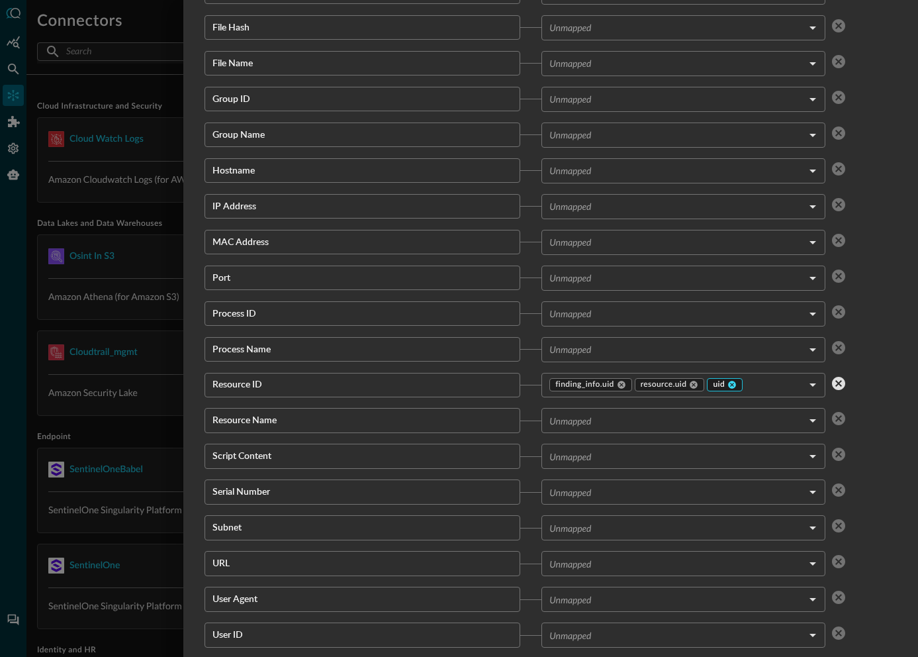
click at [728, 386] on icon at bounding box center [732, 385] width 8 height 8
click at [690, 383] on icon at bounding box center [694, 385] width 8 height 8
type input "finding_info.uid"
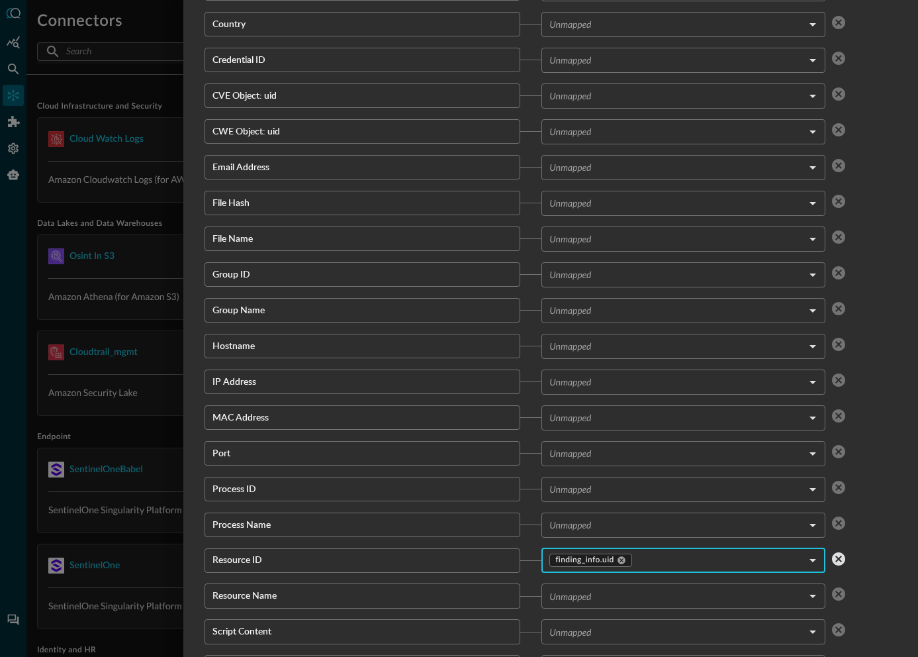
scroll to position [2366, 0]
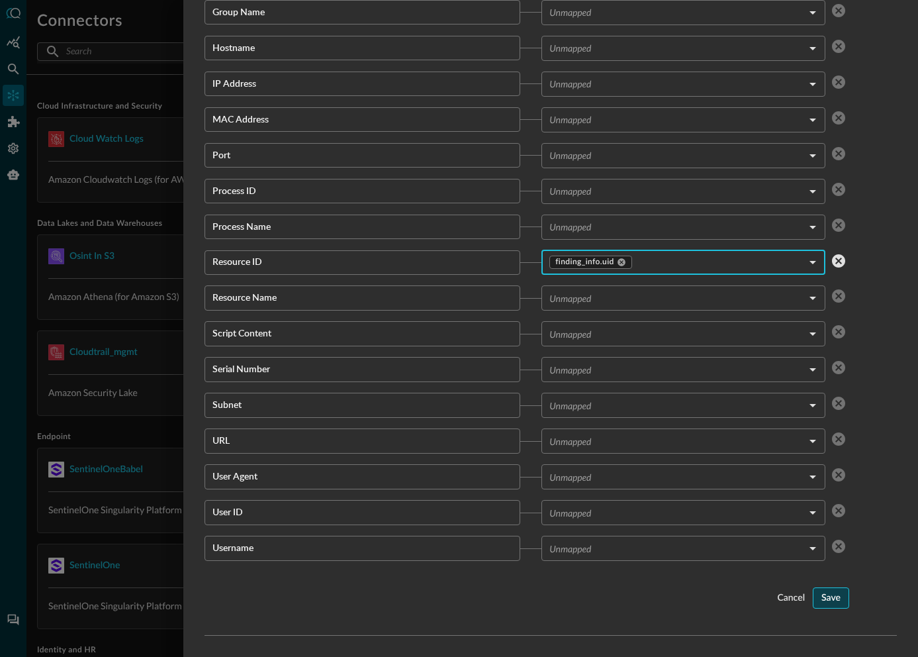
click at [821, 597] on div "Save" at bounding box center [830, 598] width 19 height 17
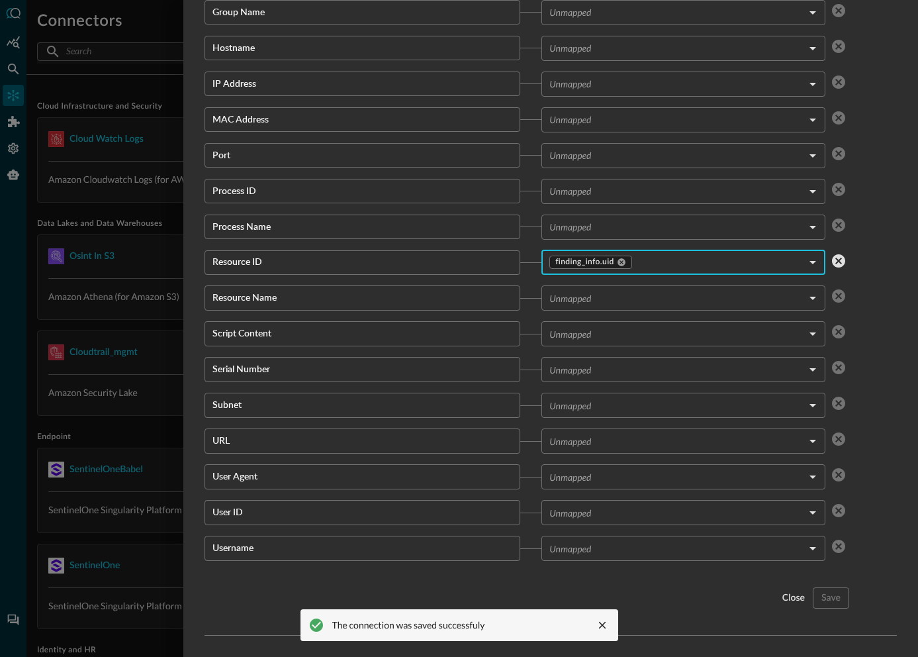
click at [144, 545] on div at bounding box center [459, 328] width 918 height 657
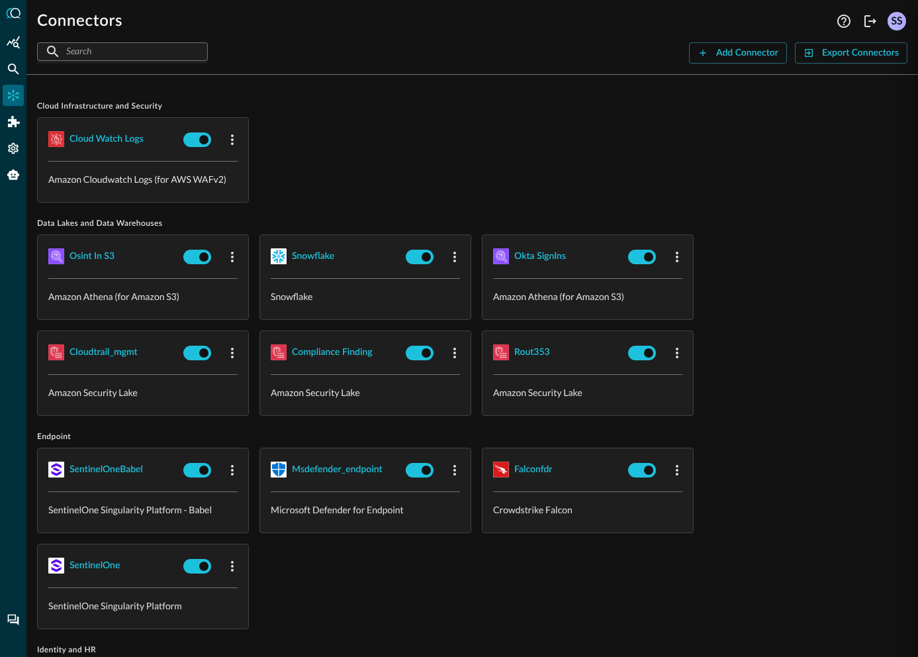
scroll to position [1296, 0]
click at [12, 68] on icon "Federated Search" at bounding box center [13, 68] width 13 height 13
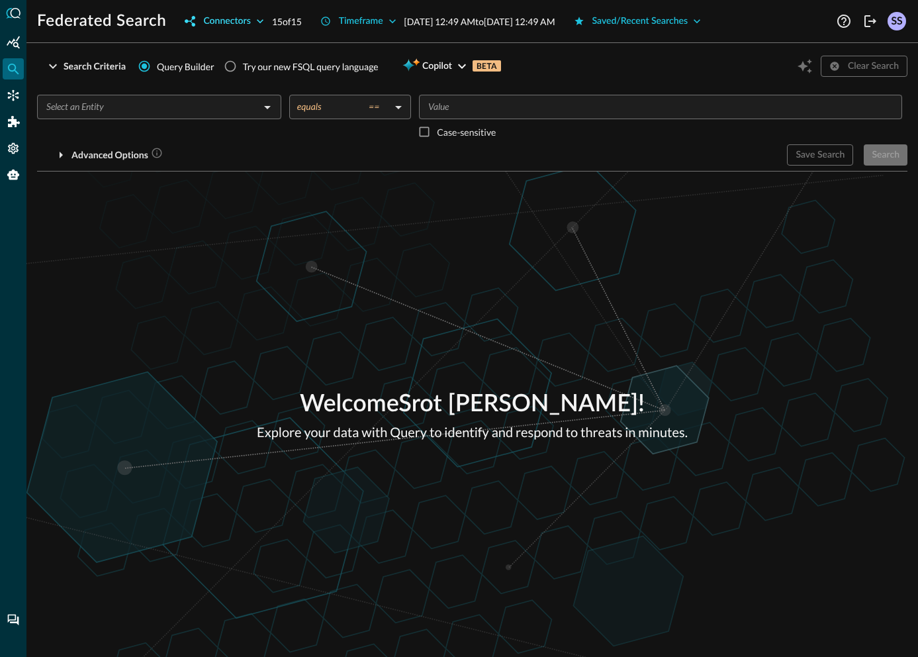
click at [221, 26] on div "Connectors" at bounding box center [226, 21] width 47 height 17
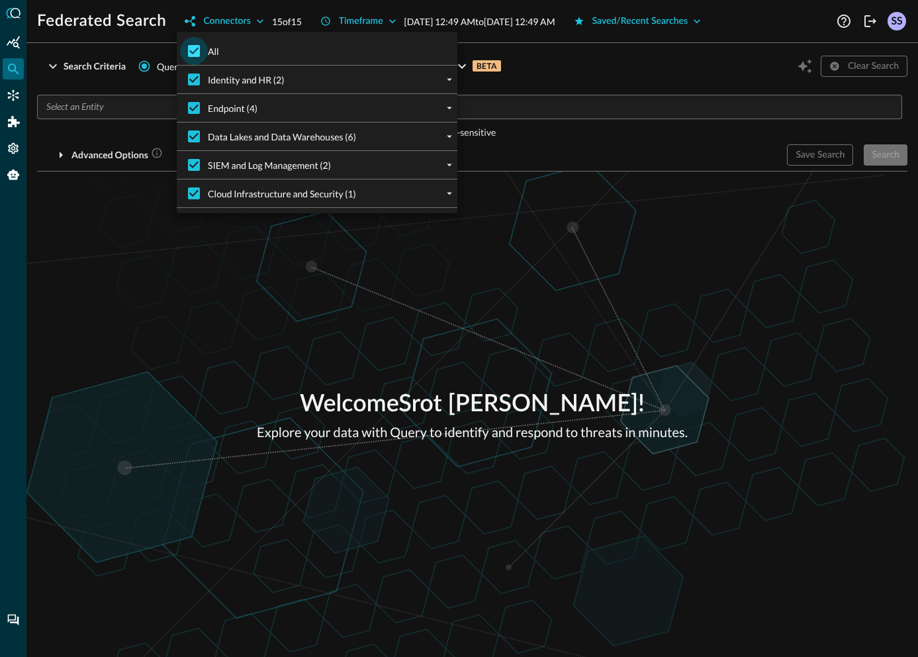
click at [203, 45] on input "All" at bounding box center [194, 51] width 28 height 28
checkbox input "false"
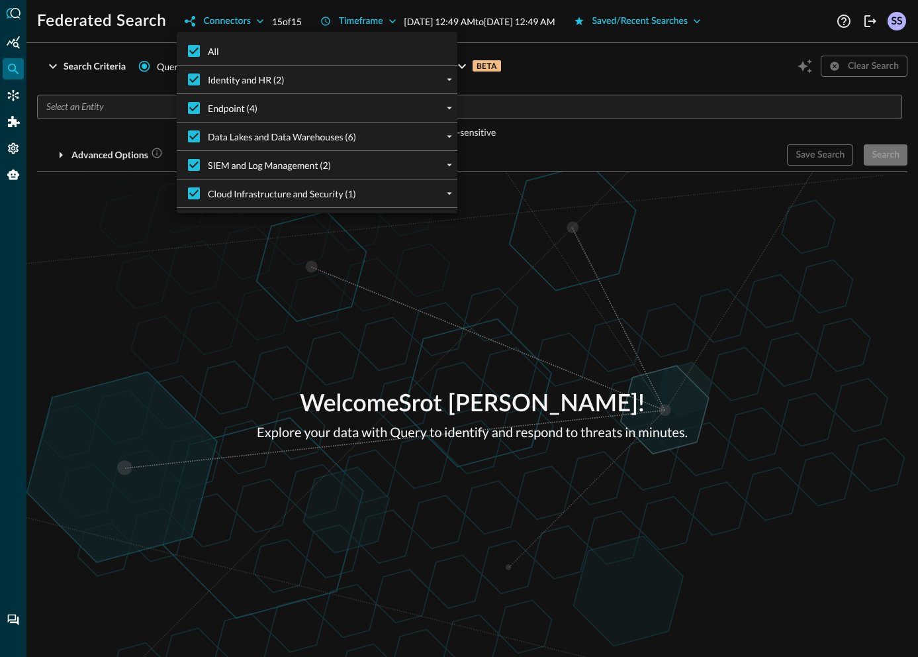
checkbox input "false"
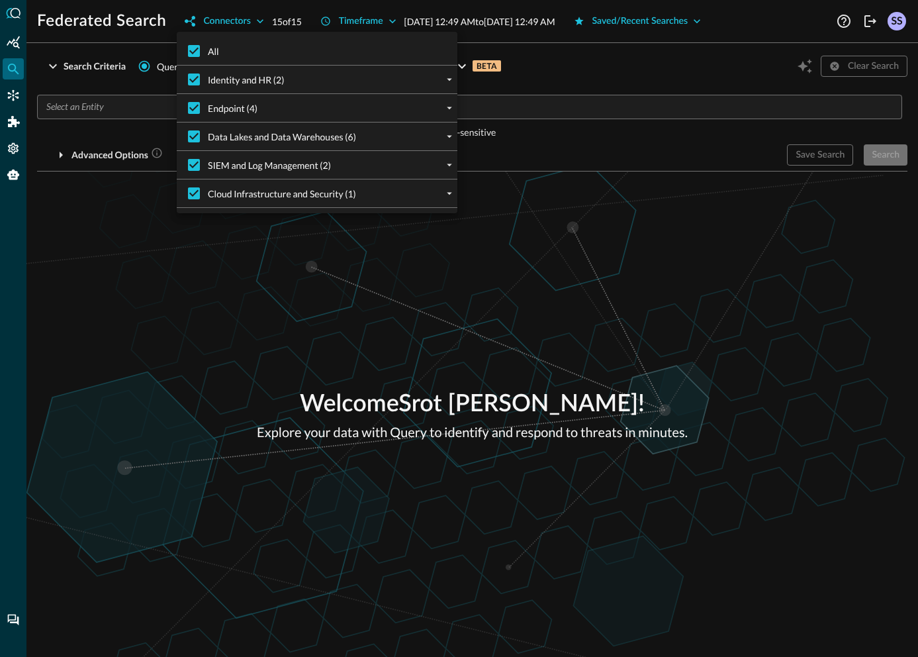
checkbox input "false"
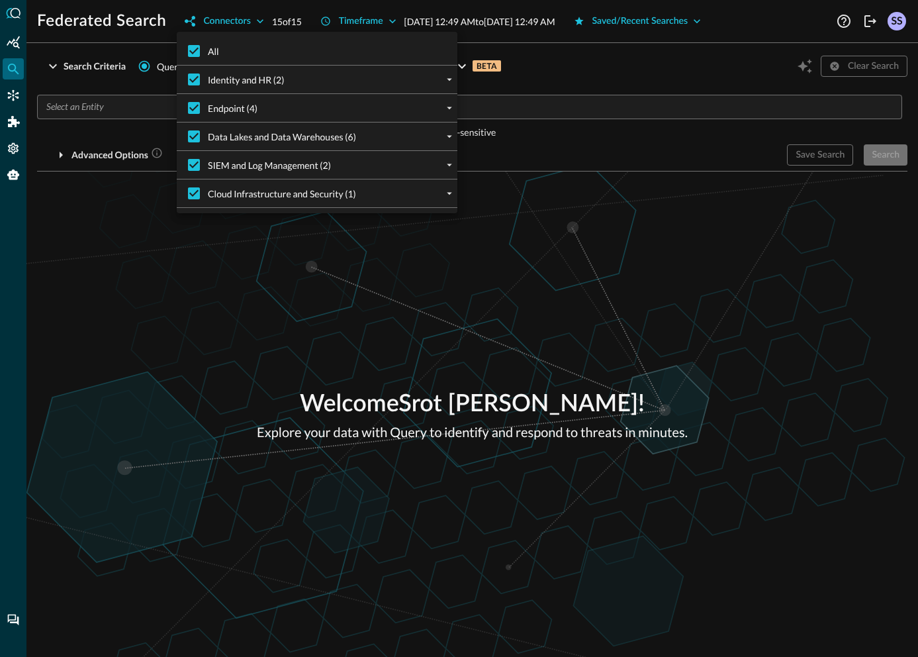
checkbox input "false"
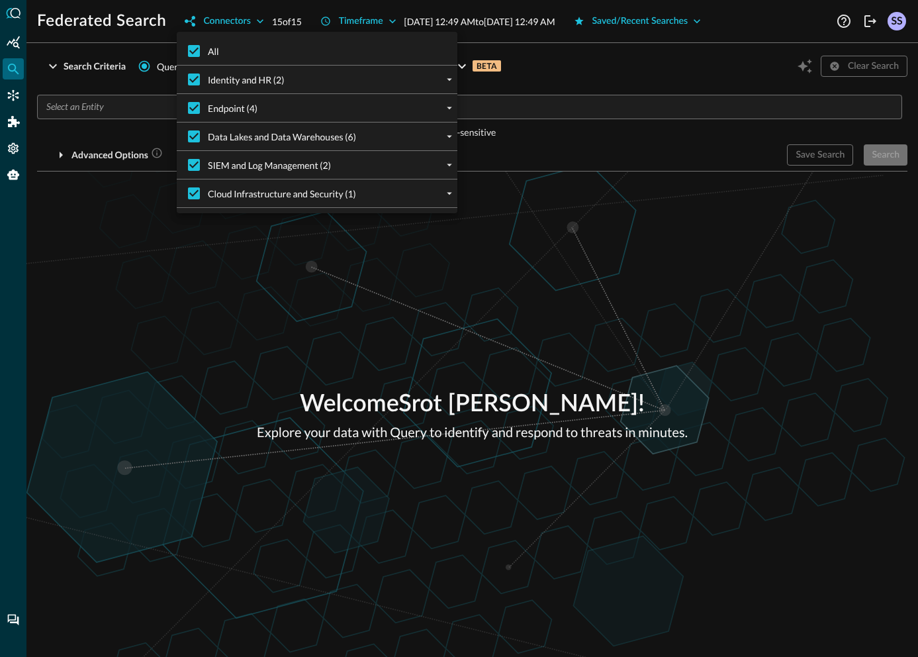
checkbox input "false"
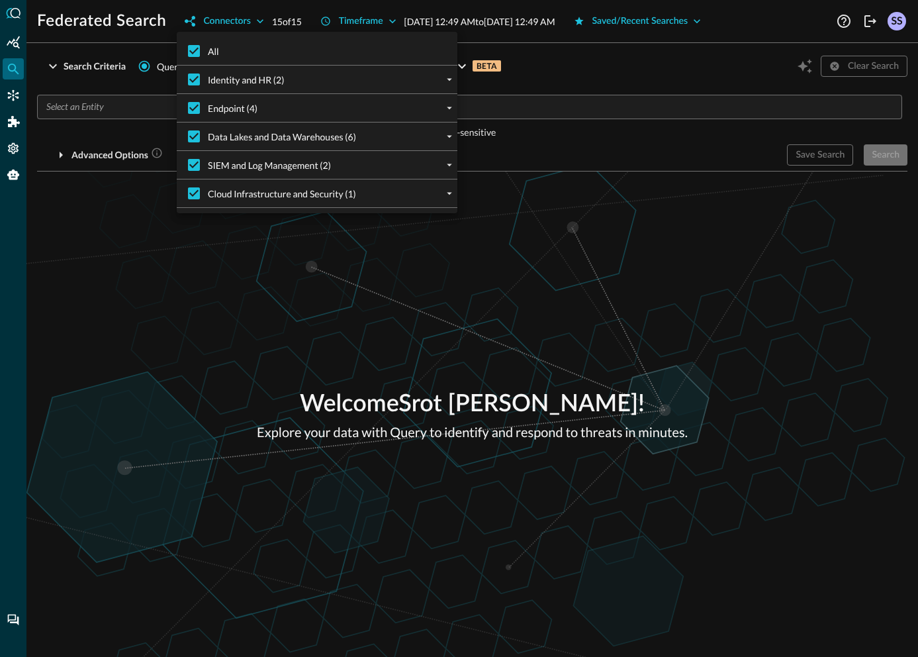
checkbox input "false"
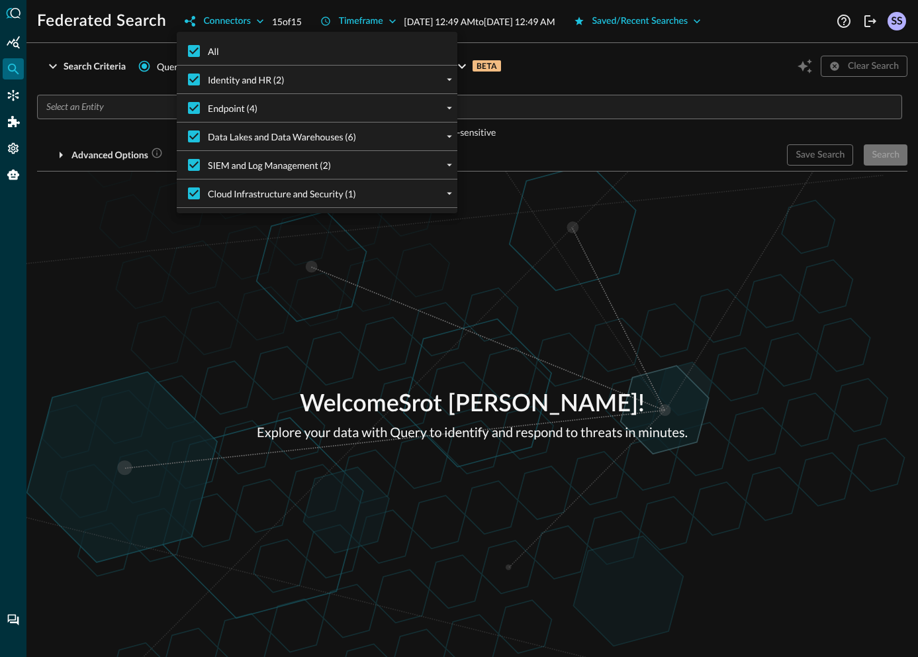
checkbox input "false"
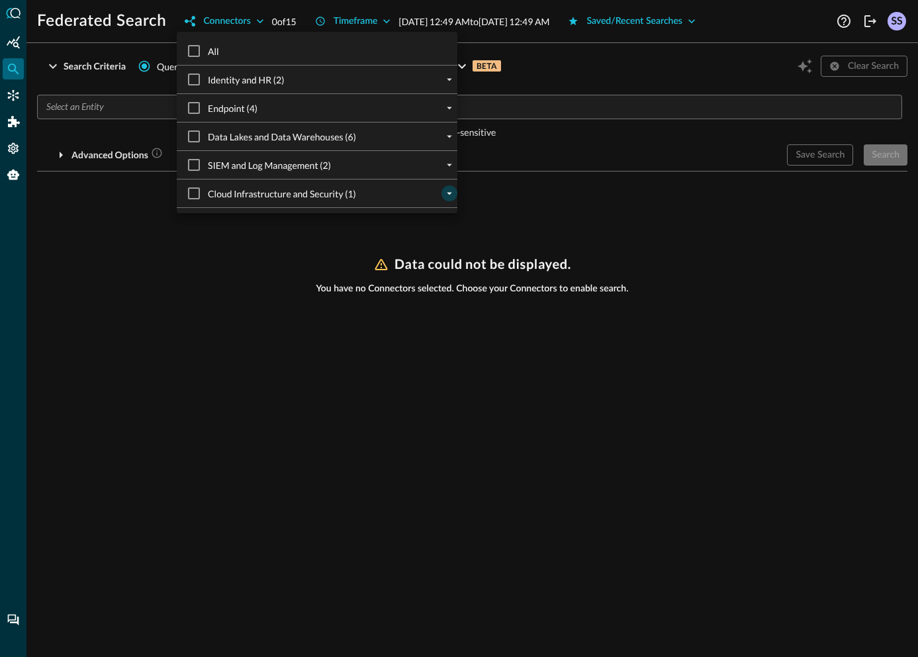
click at [444, 194] on icon "expand" at bounding box center [450, 193] width 12 height 12
click at [444, 194] on icon "collapse" at bounding box center [450, 193] width 12 height 12
click at [444, 136] on icon "expand" at bounding box center [450, 136] width 12 height 12
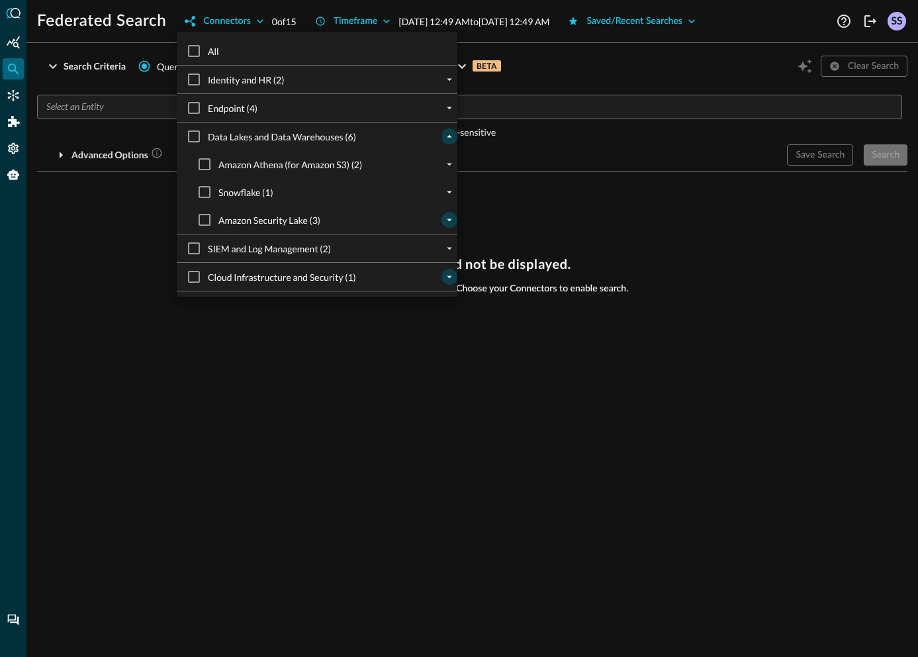
click at [444, 217] on icon "expand" at bounding box center [450, 220] width 12 height 12
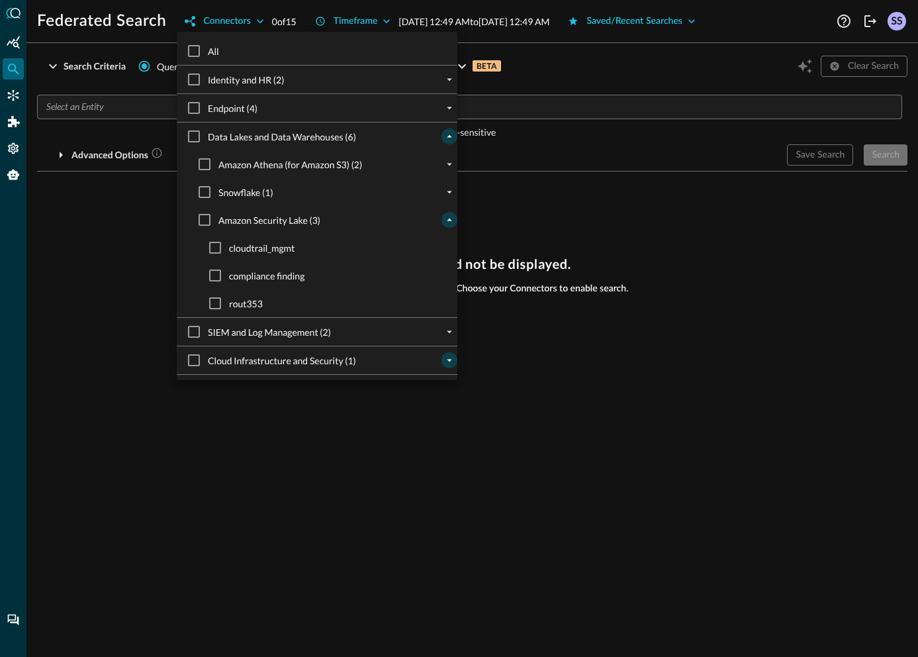
click at [270, 277] on span "compliance finding" at bounding box center [266, 276] width 75 height 14
click at [229, 277] on input "compliance finding" at bounding box center [215, 275] width 28 height 28
checkbox input "true"
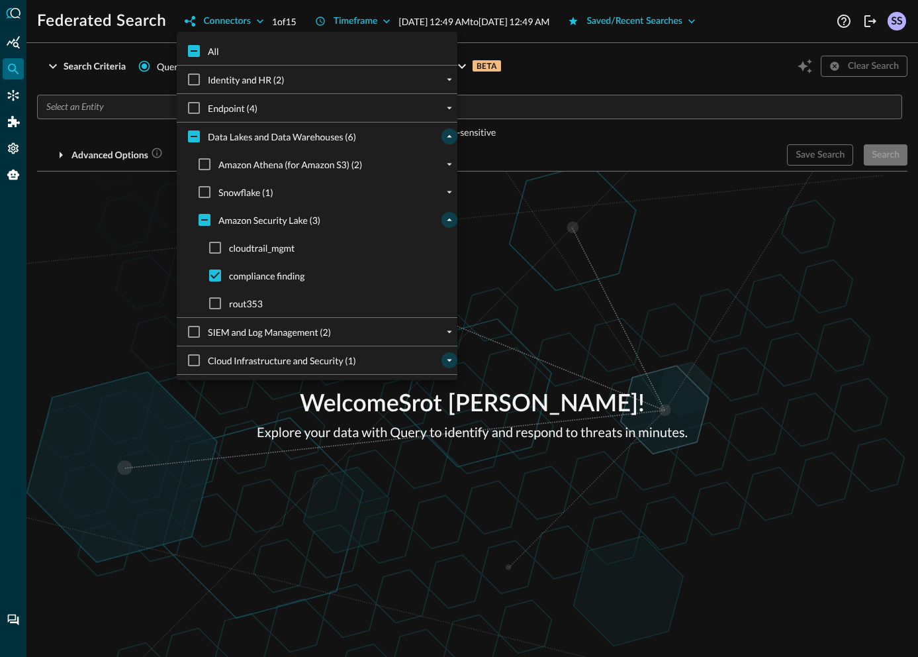
click at [596, 222] on div at bounding box center [459, 328] width 918 height 657
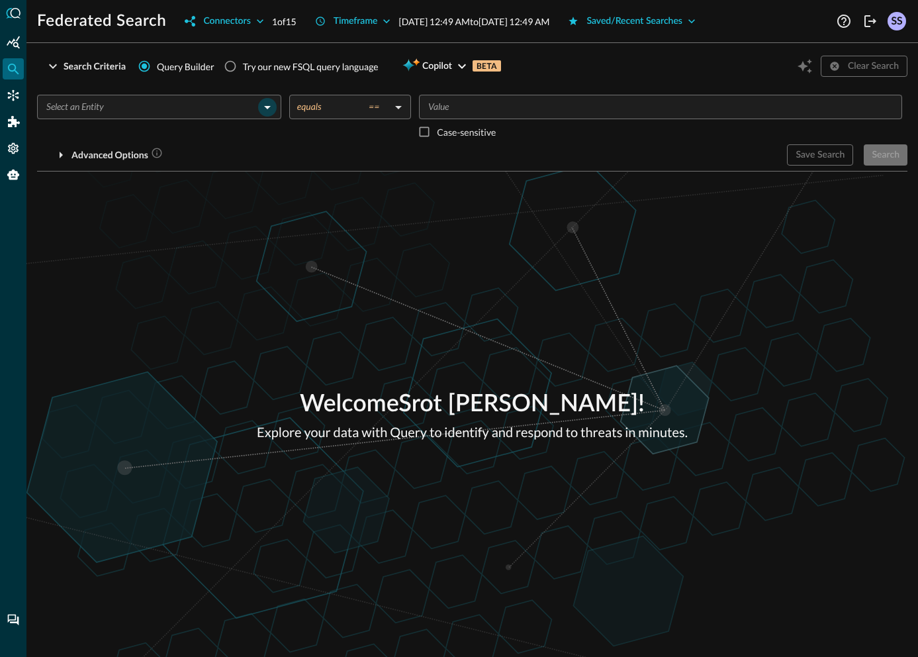
click at [264, 105] on icon "Open" at bounding box center [267, 107] width 16 height 16
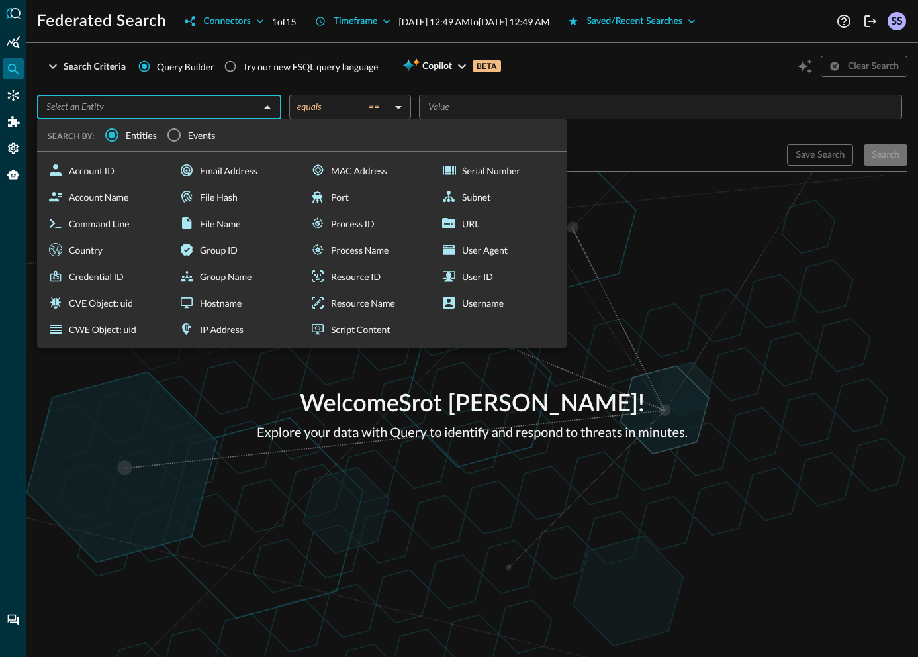
click at [189, 136] on span "Events" at bounding box center [202, 135] width 28 height 14
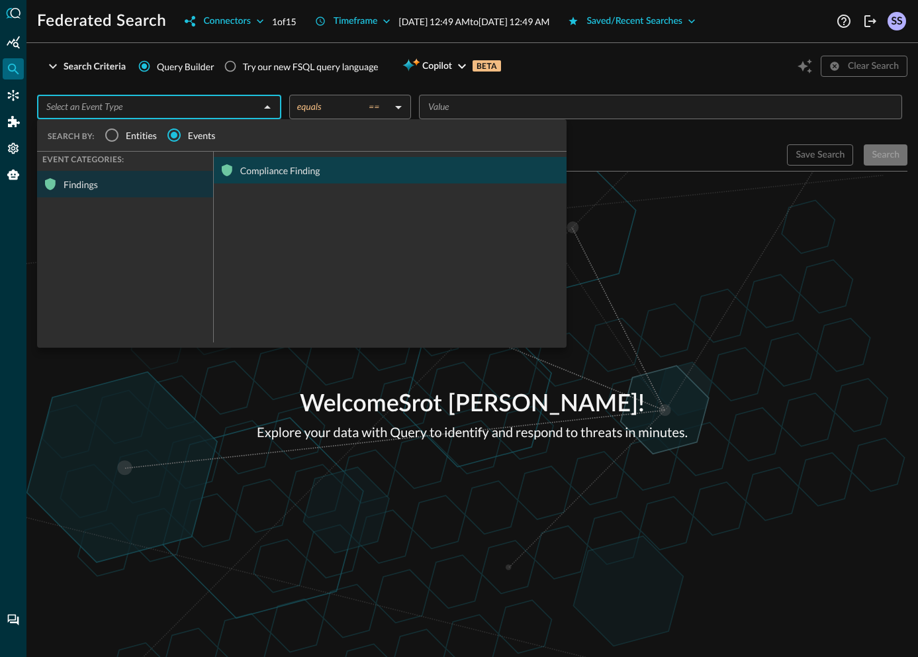
click at [240, 166] on div "Compliance Finding" at bounding box center [390, 170] width 353 height 26
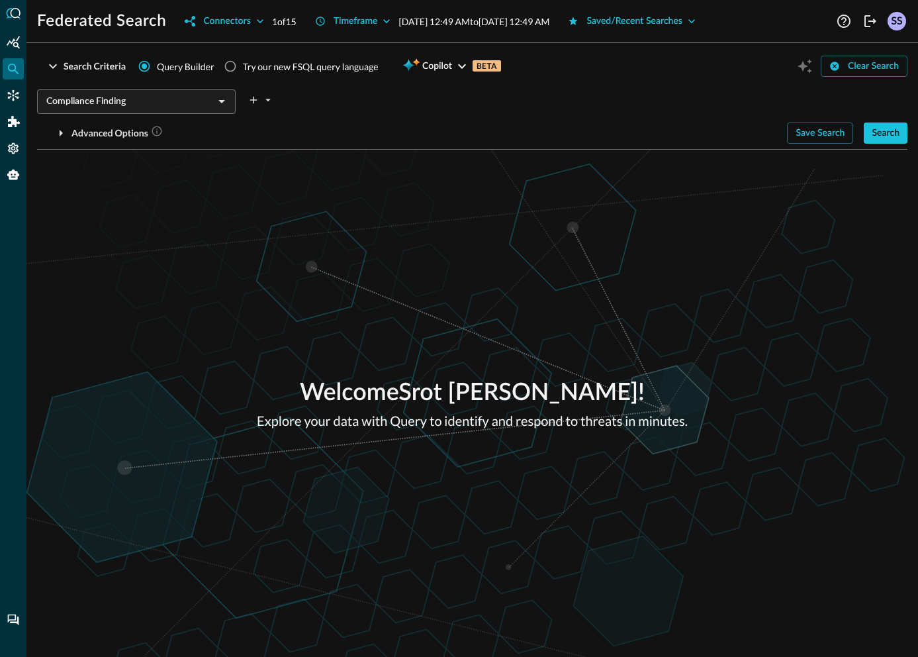
click at [676, 194] on div "Welcome Srot Sinha ! Explore your data with Query to identify and respond to th…" at bounding box center [472, 403] width 892 height 507
click at [882, 134] on div "Search" at bounding box center [886, 133] width 28 height 17
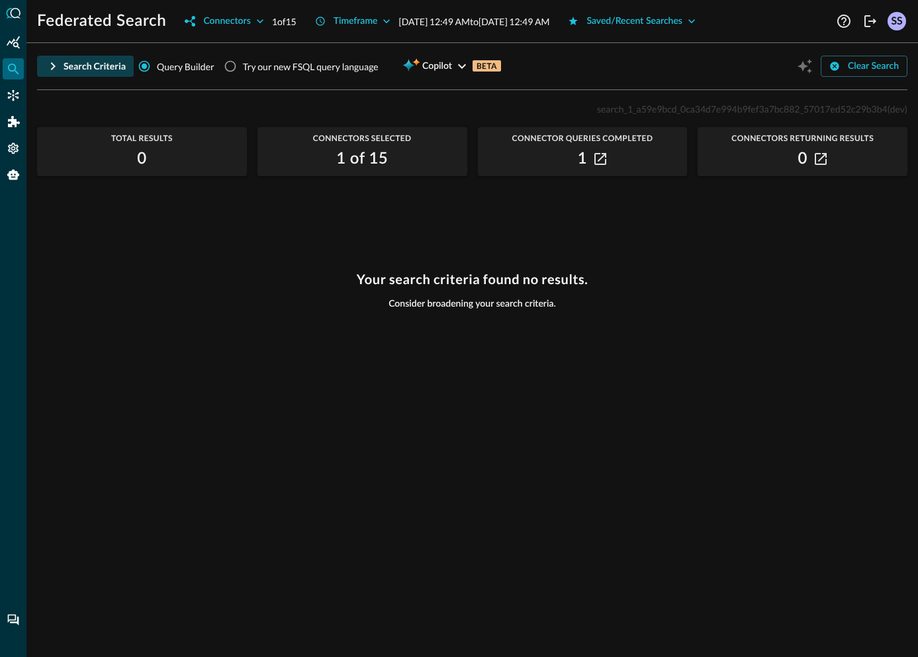
click at [93, 66] on div "Search Criteria" at bounding box center [95, 66] width 62 height 17
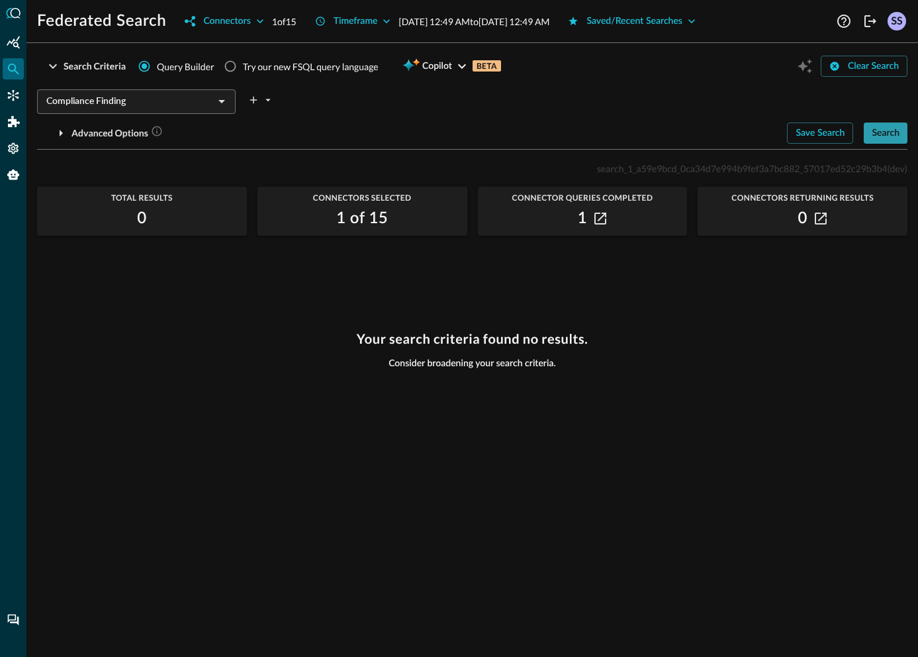
click at [872, 134] on div "Search" at bounding box center [886, 133] width 28 height 17
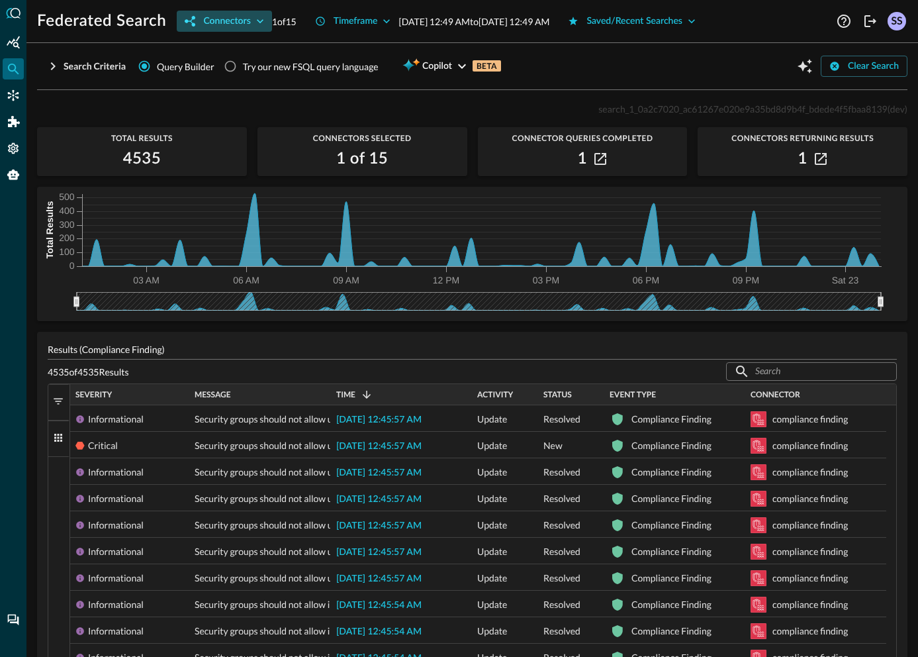
click at [230, 19] on div "Connectors" at bounding box center [226, 21] width 47 height 17
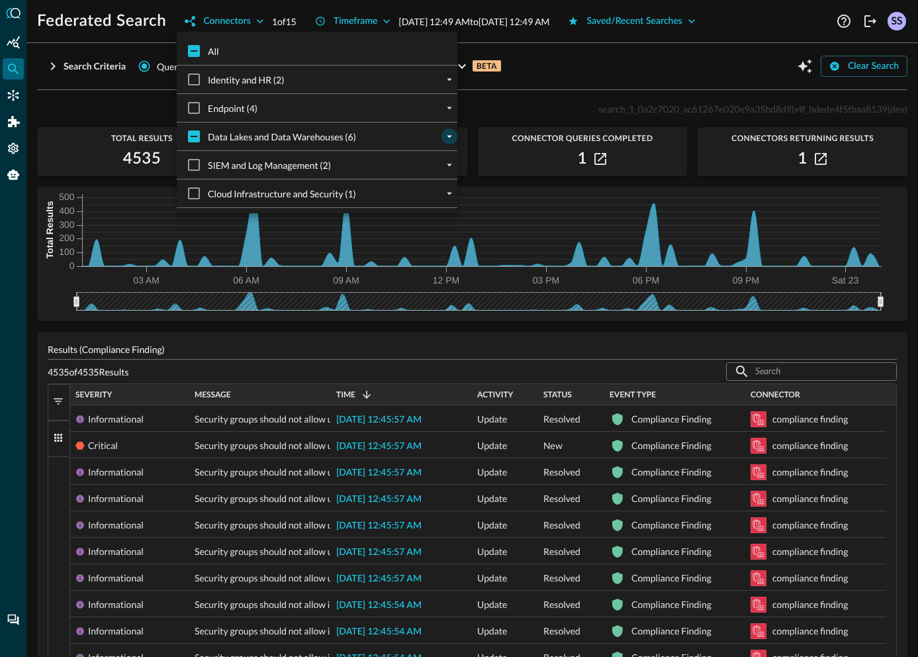
click at [444, 140] on icon "expand" at bounding box center [450, 136] width 12 height 12
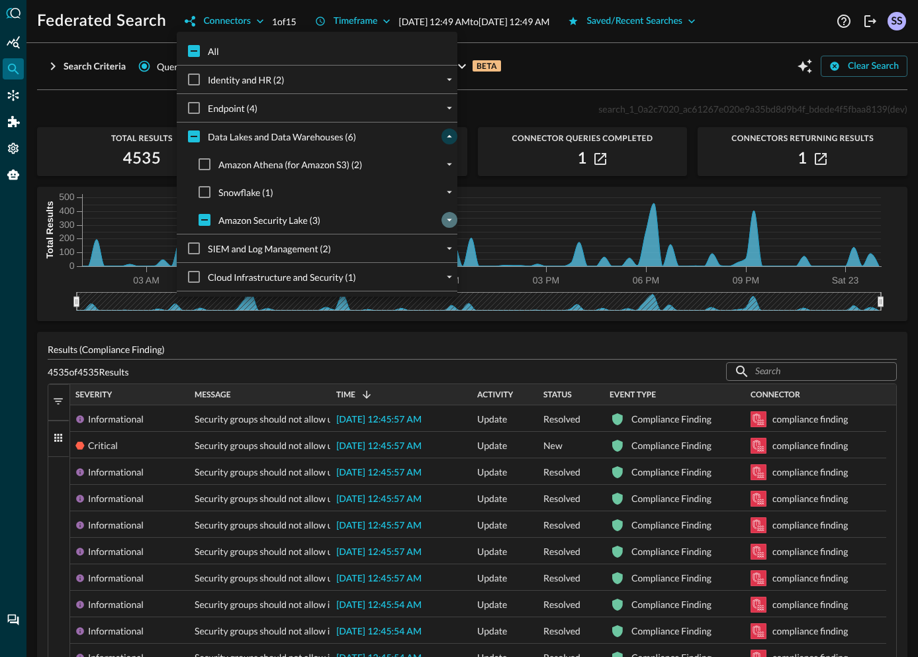
click at [444, 220] on icon "expand" at bounding box center [450, 220] width 12 height 12
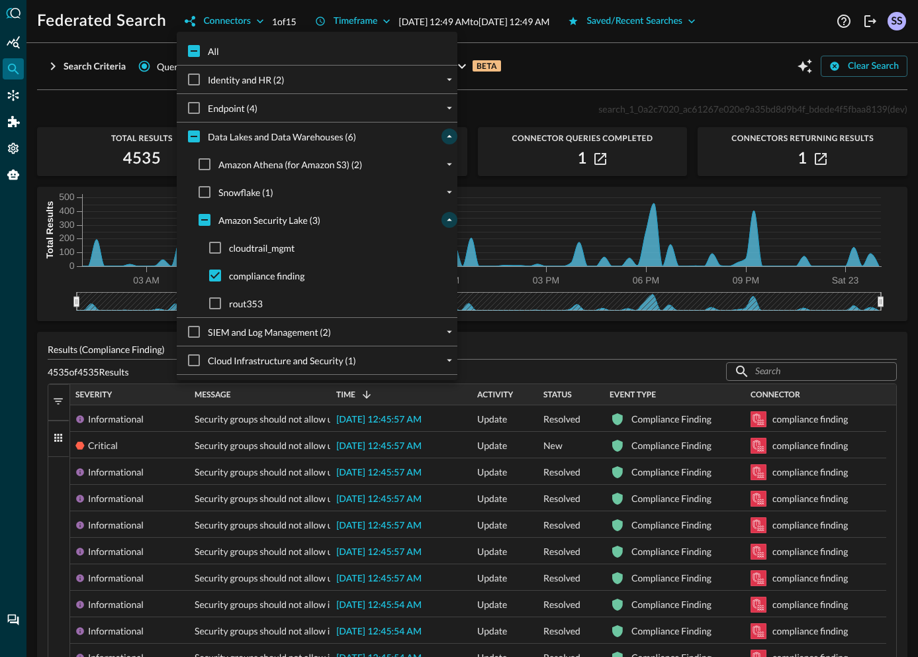
click at [261, 249] on span "cloudtrail_mgmt" at bounding box center [262, 248] width 66 height 14
click at [229, 249] on input "cloudtrail_mgmt" at bounding box center [215, 248] width 28 height 28
checkbox input "true"
click at [258, 271] on span "compliance finding" at bounding box center [266, 276] width 75 height 14
click at [229, 271] on input "compliance finding" at bounding box center [215, 275] width 28 height 28
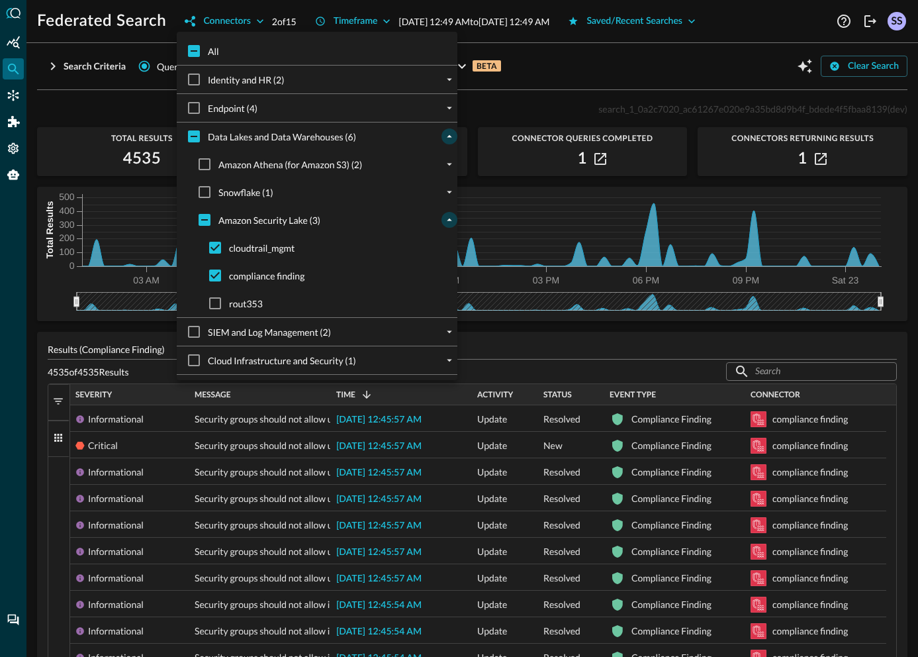
checkbox input "false"
click at [122, 77] on div at bounding box center [459, 328] width 918 height 657
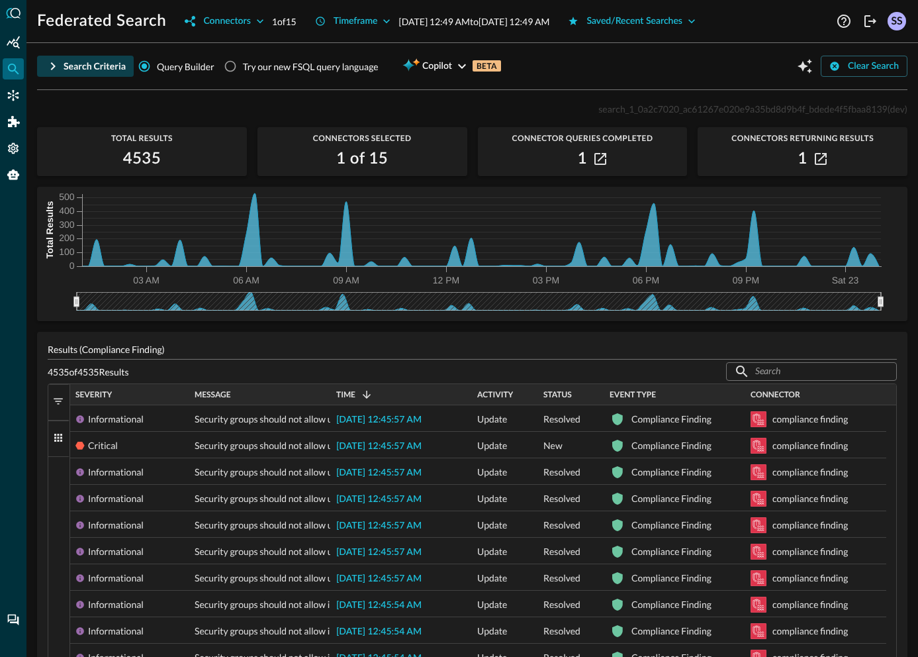
click at [79, 64] on div "Search Criteria" at bounding box center [95, 66] width 62 height 17
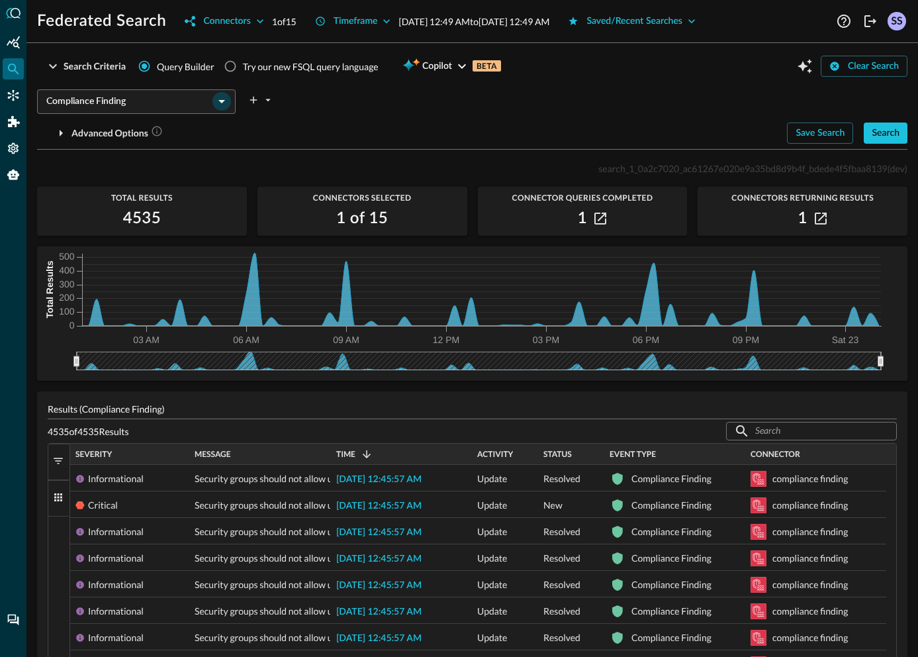
click at [217, 103] on icon "Open" at bounding box center [222, 101] width 16 height 16
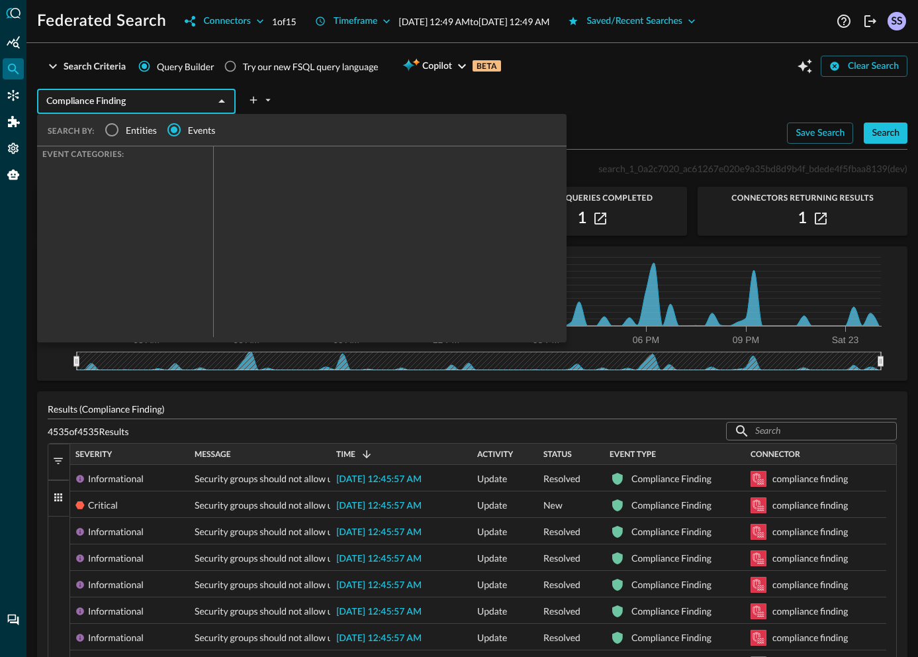
click at [195, 132] on span "Events" at bounding box center [202, 130] width 28 height 14
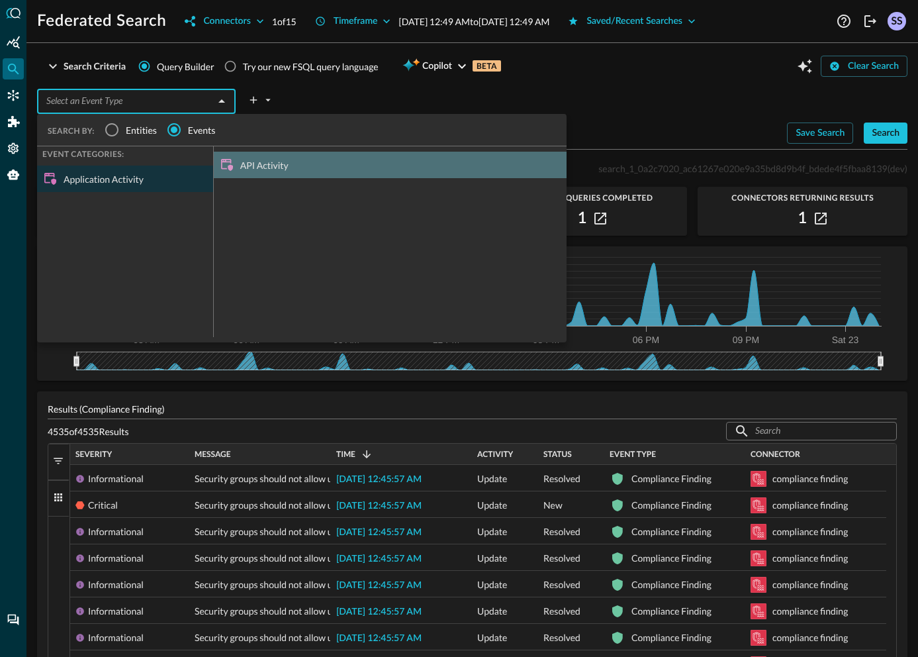
click at [250, 164] on div "API Activity" at bounding box center [390, 165] width 353 height 26
type input "API Activity"
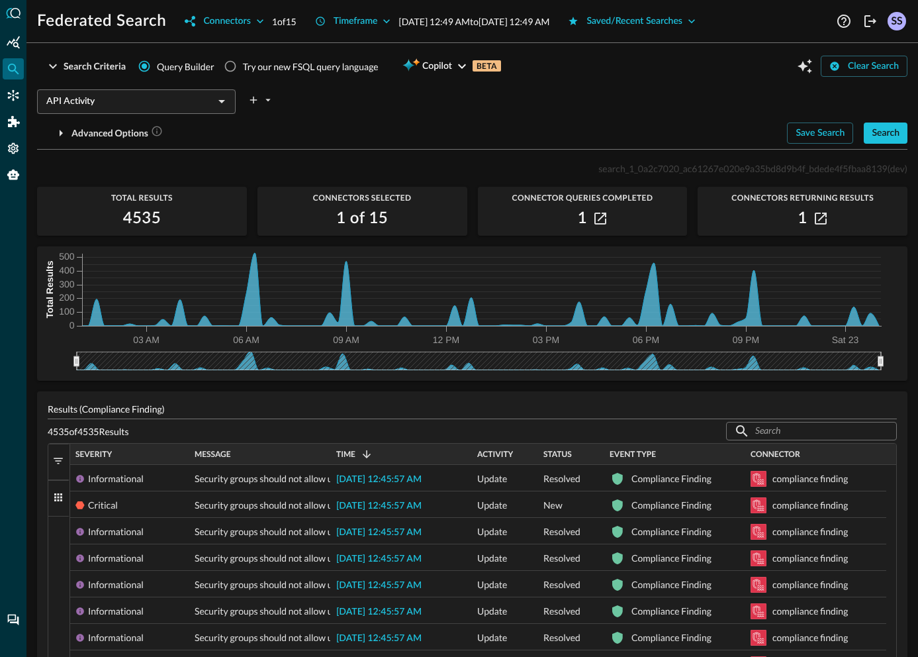
click at [559, 97] on div "API Activity ​" at bounding box center [472, 98] width 870 height 28
click at [872, 135] on div "Search" at bounding box center [886, 133] width 28 height 17
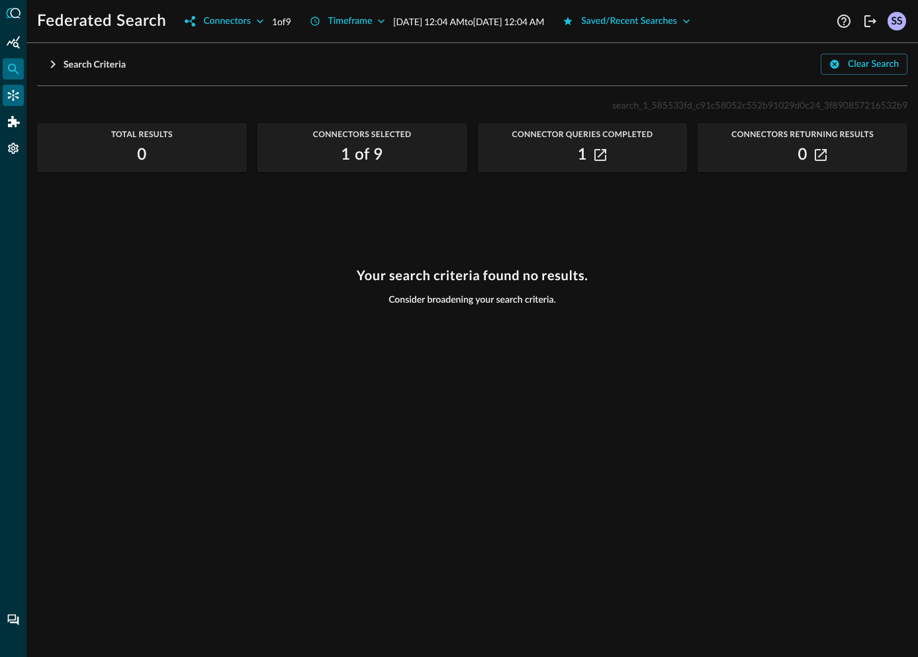
click at [9, 96] on icon "Connectors" at bounding box center [13, 95] width 13 height 13
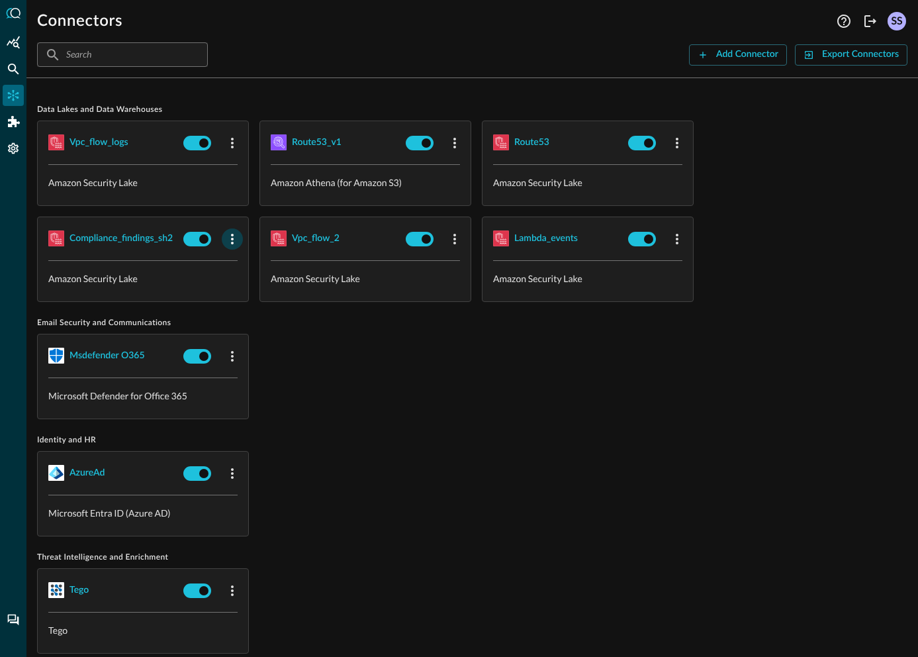
click at [233, 238] on icon "button" at bounding box center [232, 239] width 3 height 11
click at [278, 265] on li "Edit" at bounding box center [256, 268] width 68 height 26
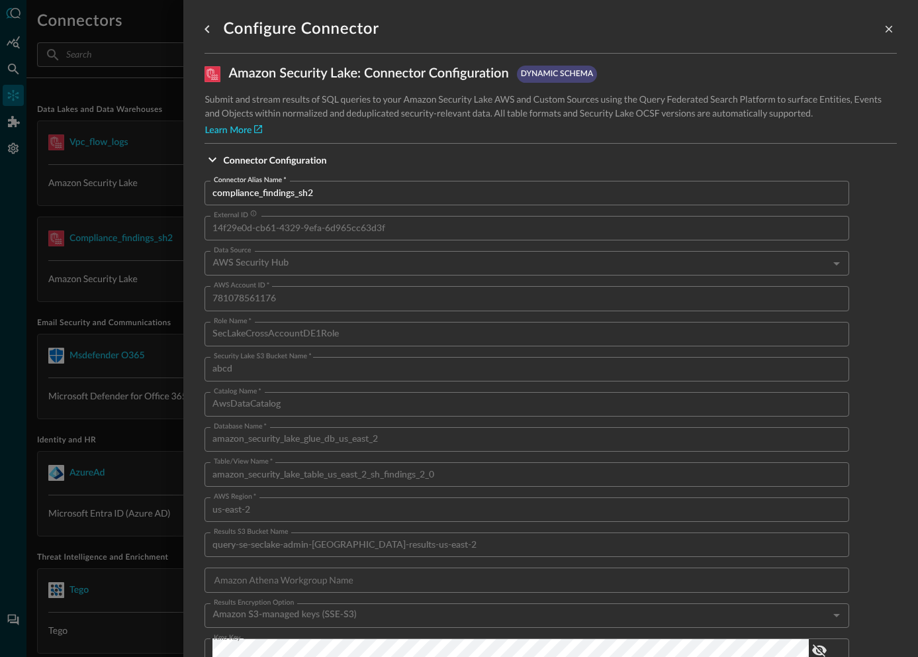
click at [259, 260] on div "AWS Security Hub" at bounding box center [530, 263] width 637 height 24
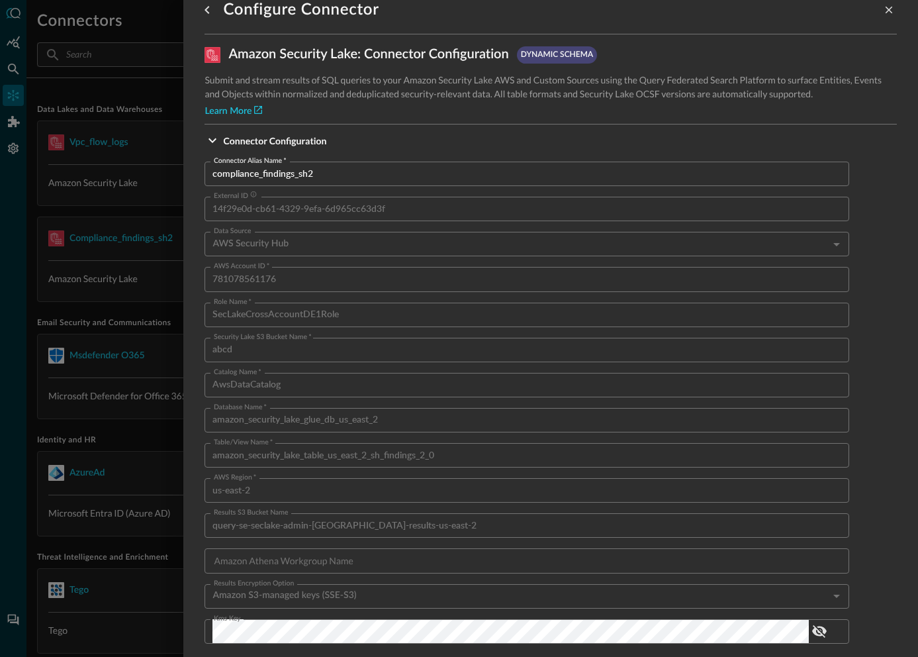
scroll to position [41, 0]
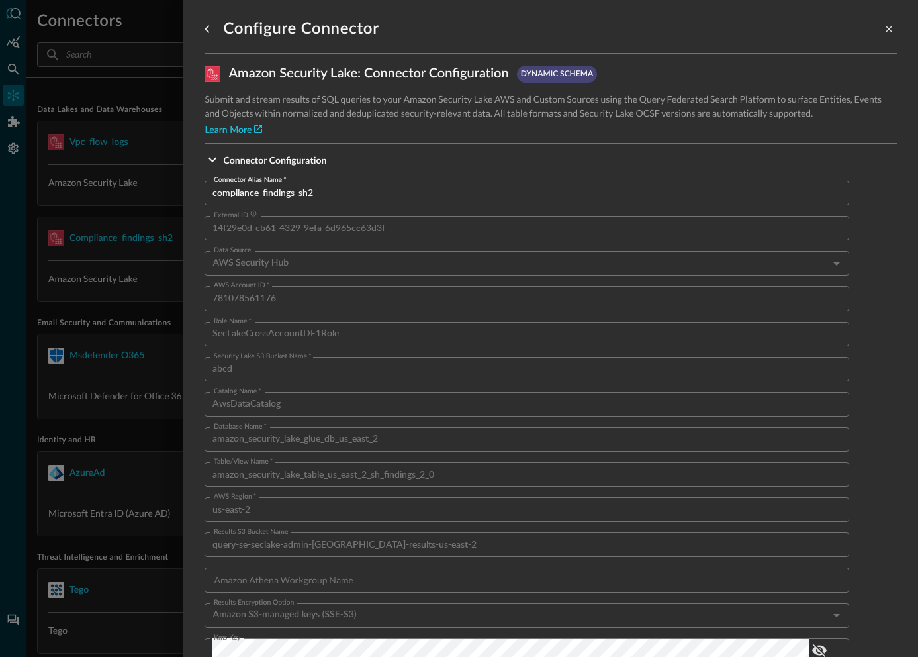
scroll to position [41, 0]
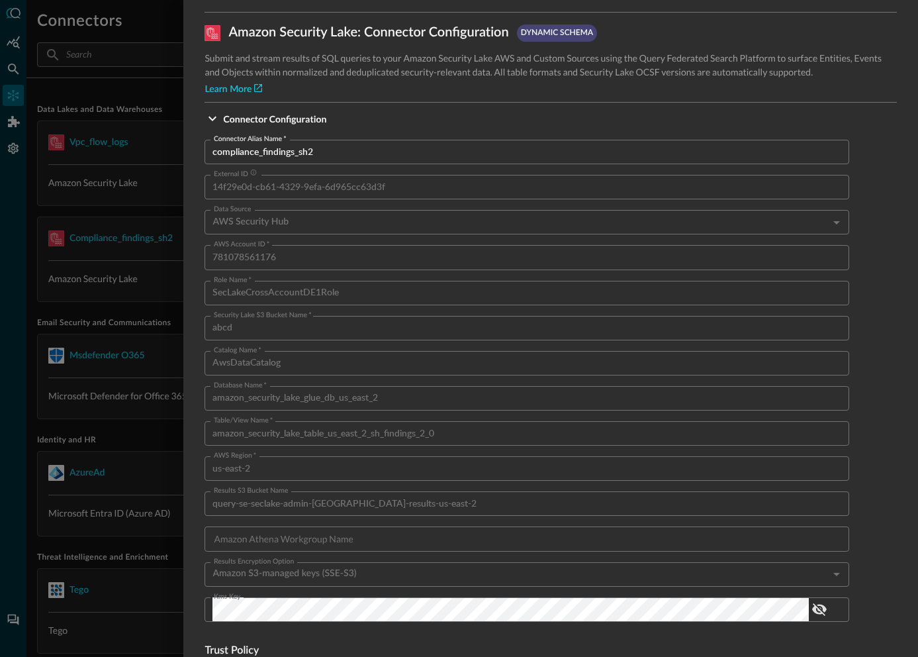
click at [110, 93] on div at bounding box center [459, 328] width 918 height 657
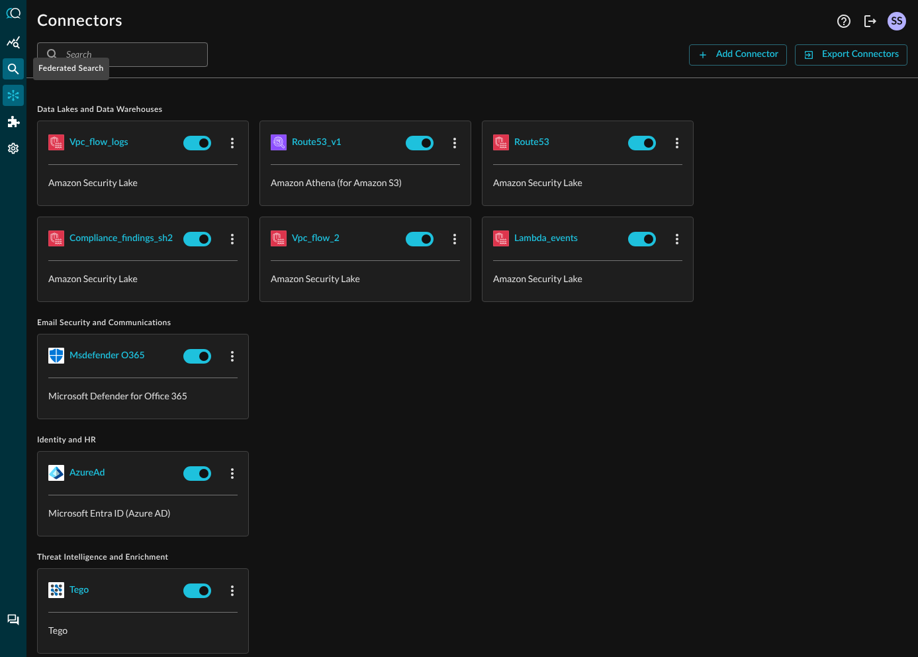
click at [15, 68] on icon "Federated Search" at bounding box center [13, 68] width 13 height 13
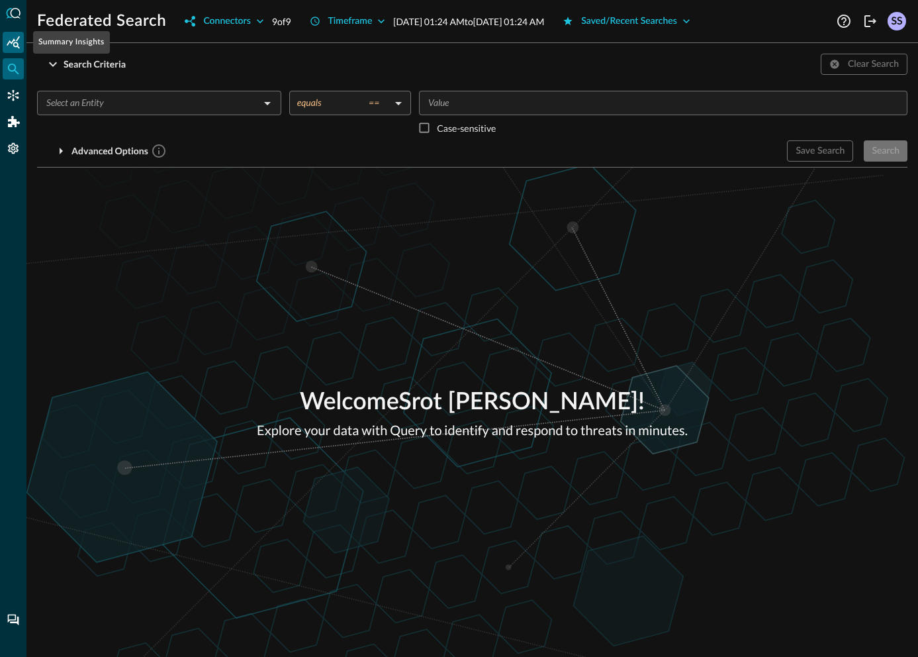
click at [17, 48] on icon "Summary Insights" at bounding box center [13, 42] width 13 height 13
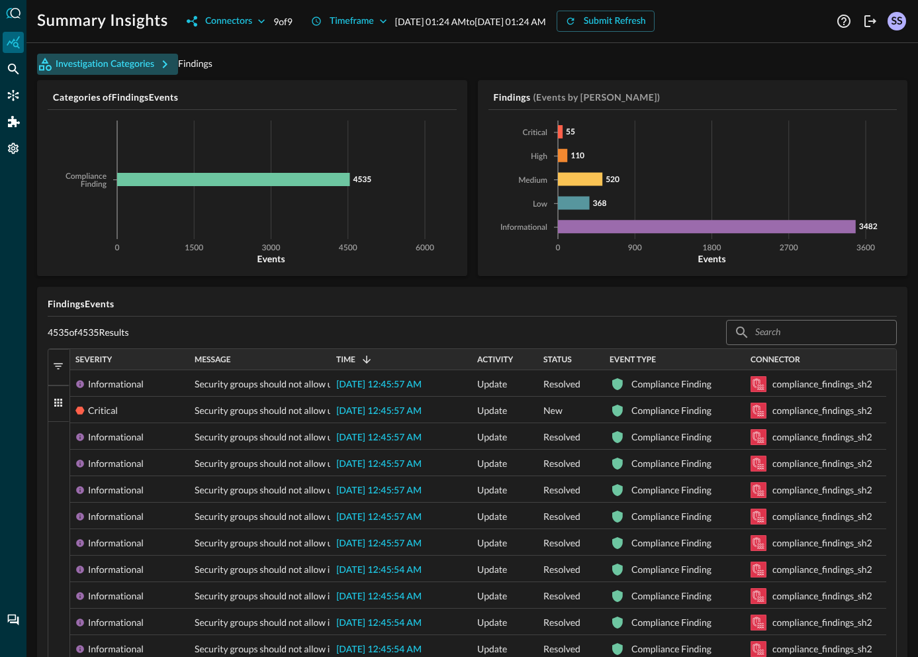
click at [163, 68] on icon "button" at bounding box center [165, 64] width 5 height 8
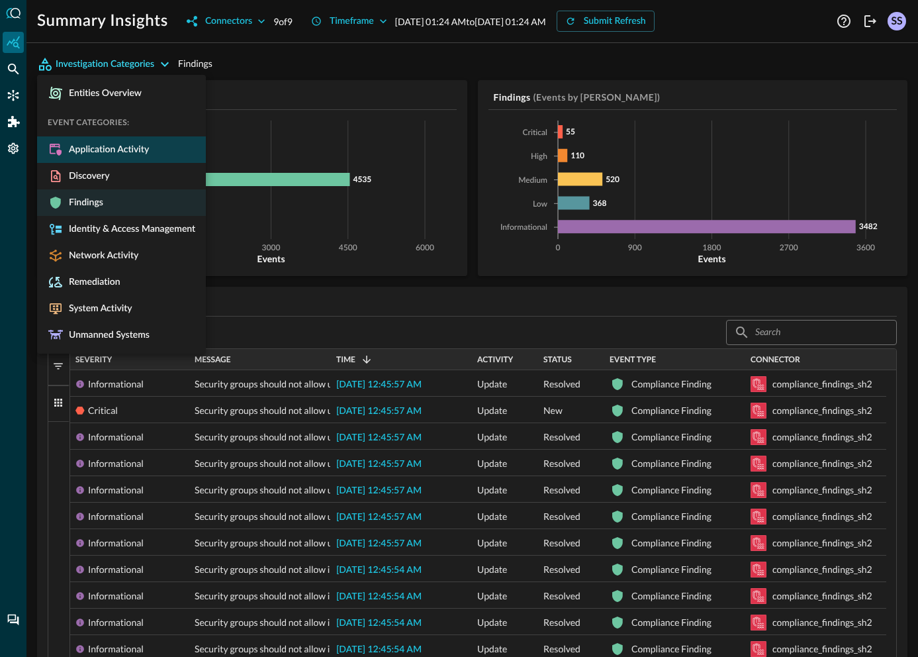
click at [103, 150] on span "Application Activity" at bounding box center [106, 150] width 85 height 12
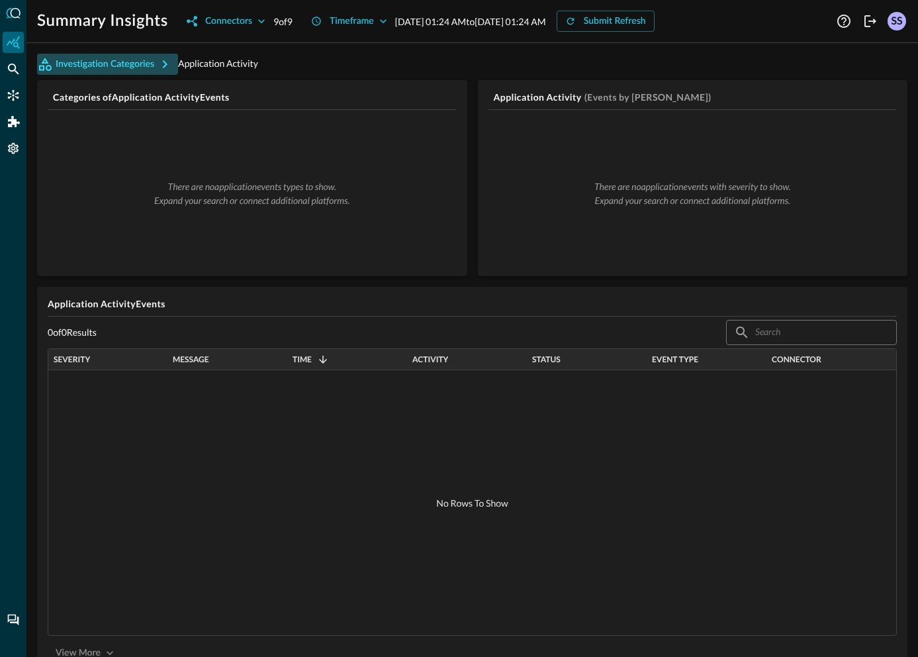
click at [152, 63] on button "Investigation Categories" at bounding box center [107, 64] width 141 height 21
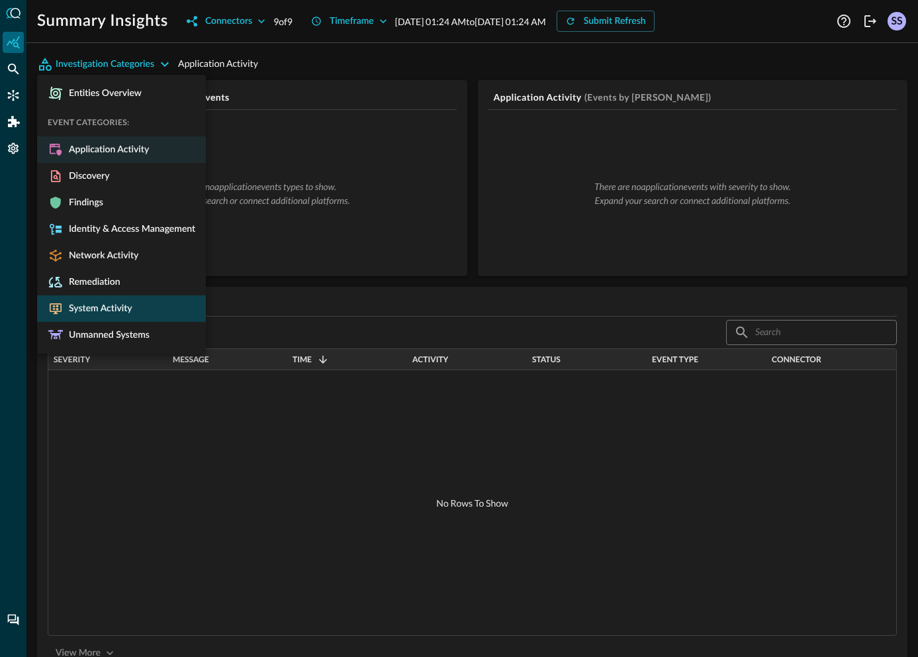
click at [90, 306] on span "System Activity" at bounding box center [98, 309] width 69 height 12
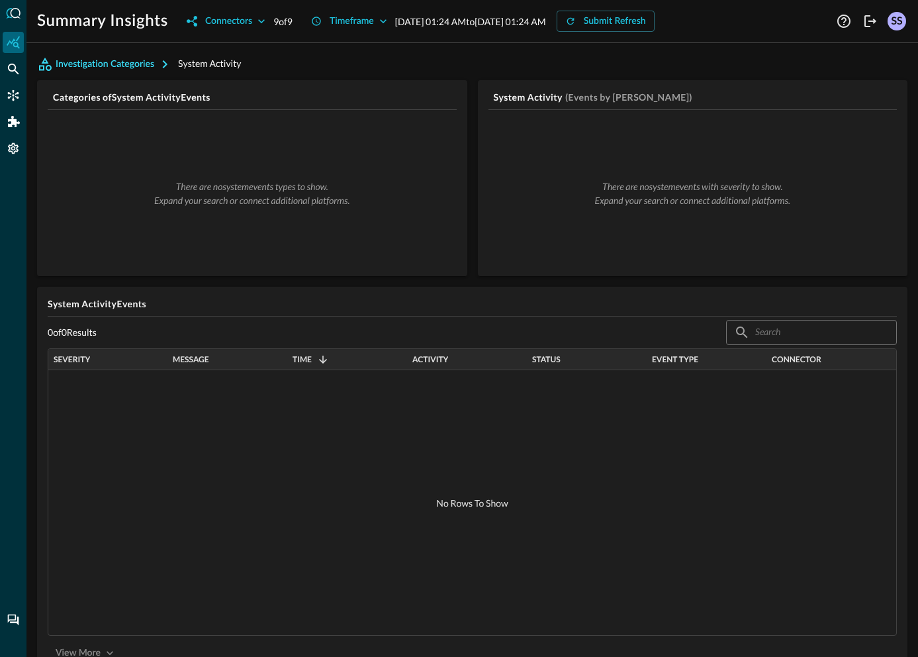
click at [161, 66] on icon "button" at bounding box center [165, 64] width 16 height 16
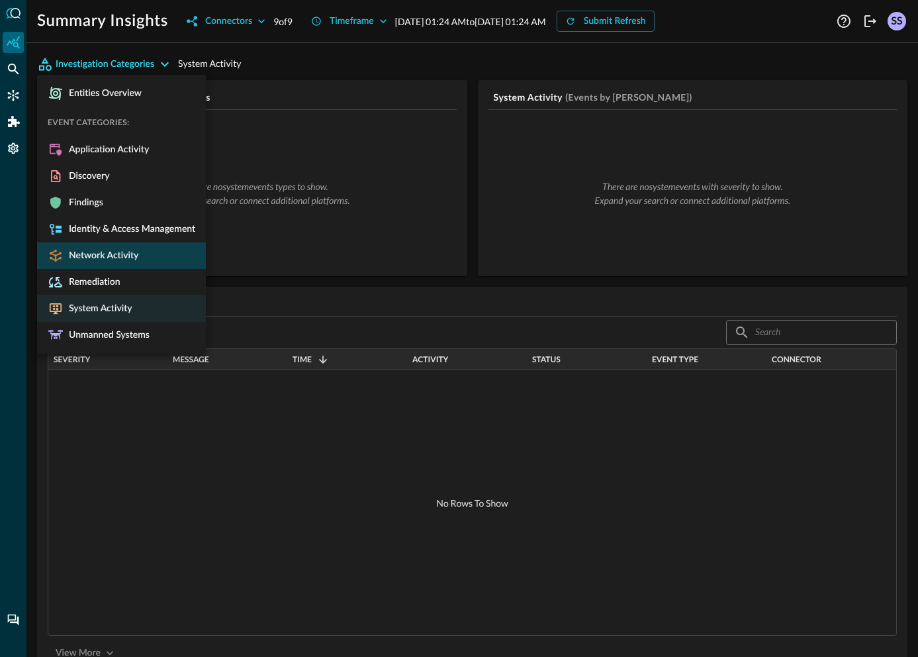
click at [108, 252] on span "Network Activity" at bounding box center [101, 256] width 75 height 12
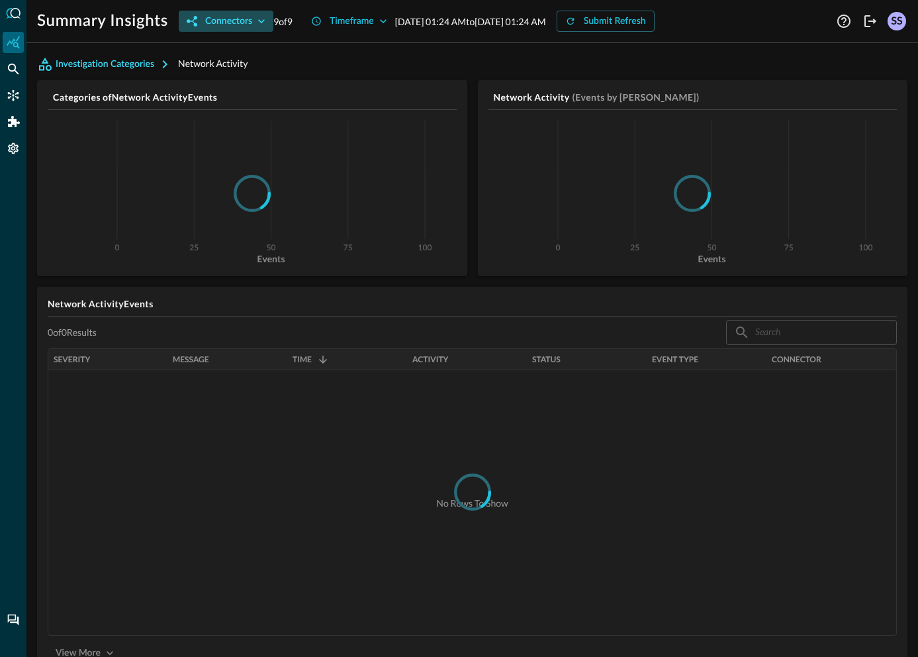
click at [239, 24] on div "Connectors" at bounding box center [228, 21] width 47 height 17
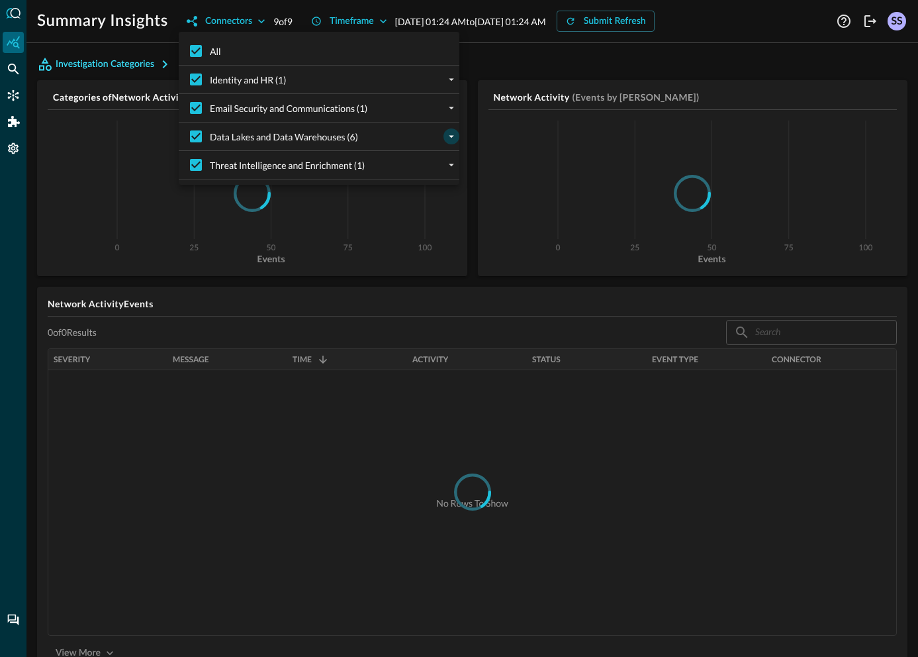
click at [449, 136] on icon "expand" at bounding box center [451, 137] width 5 height 3
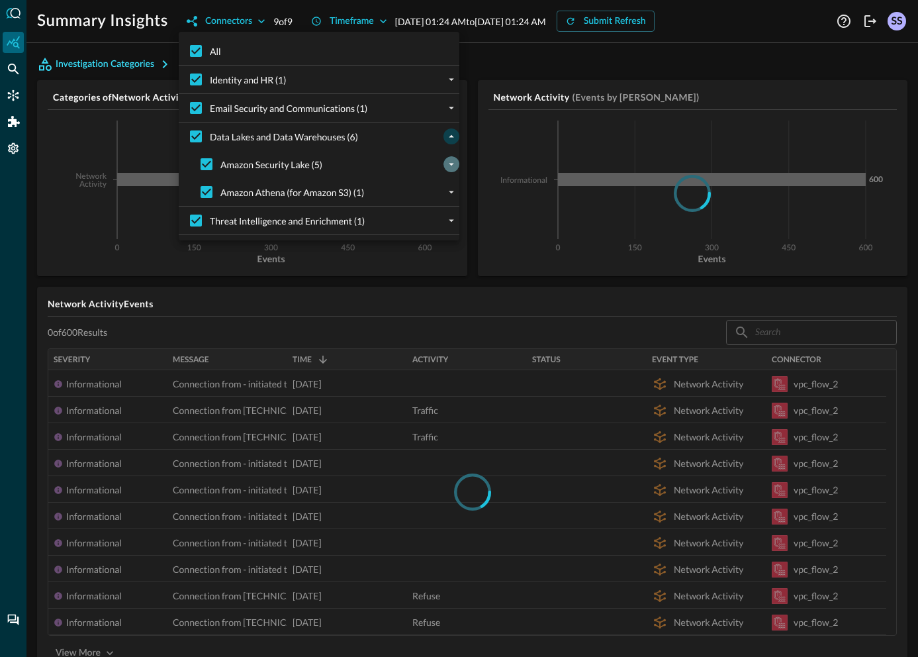
click at [445, 167] on icon "expand" at bounding box center [451, 164] width 12 height 12
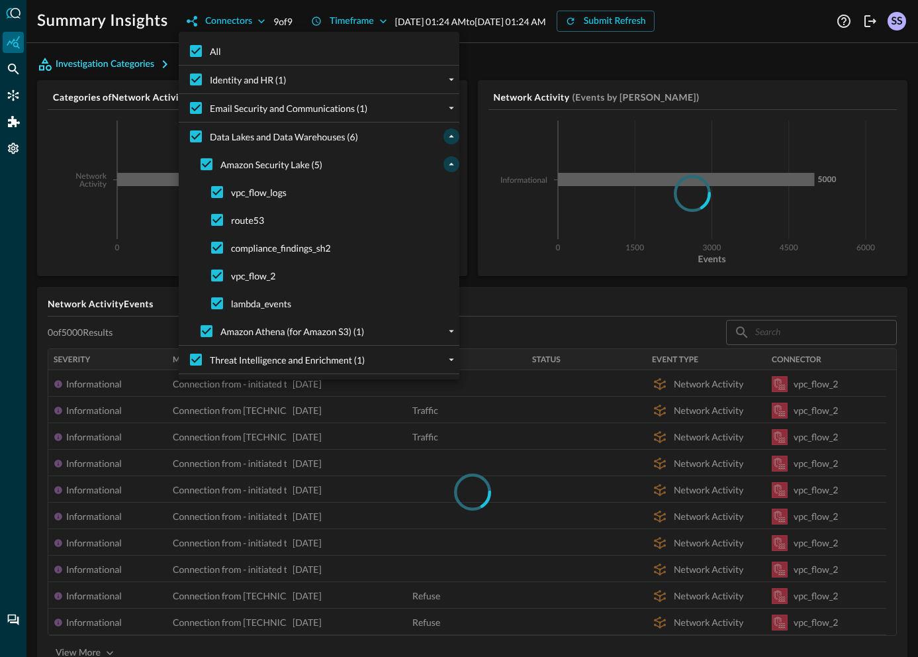
click at [504, 279] on div at bounding box center [459, 328] width 918 height 657
